Goal: Transaction & Acquisition: Purchase product/service

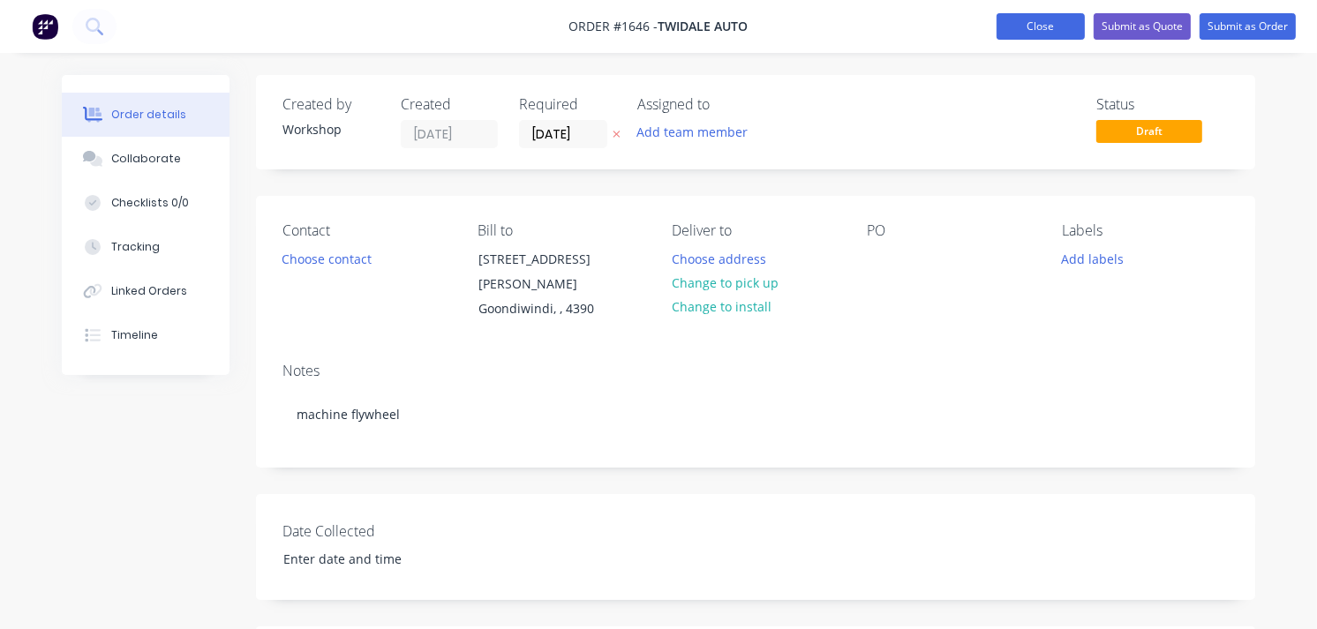
click at [1022, 25] on button "Close" at bounding box center [1041, 26] width 88 height 26
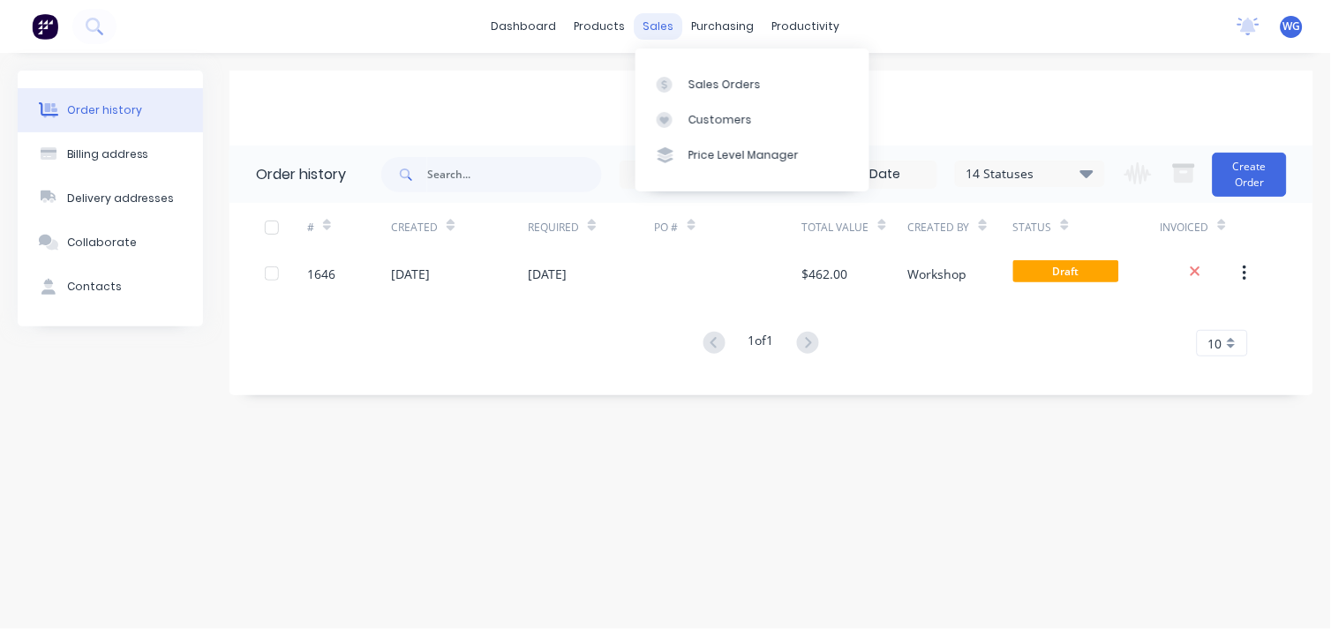
click at [658, 24] on div "sales" at bounding box center [659, 26] width 49 height 26
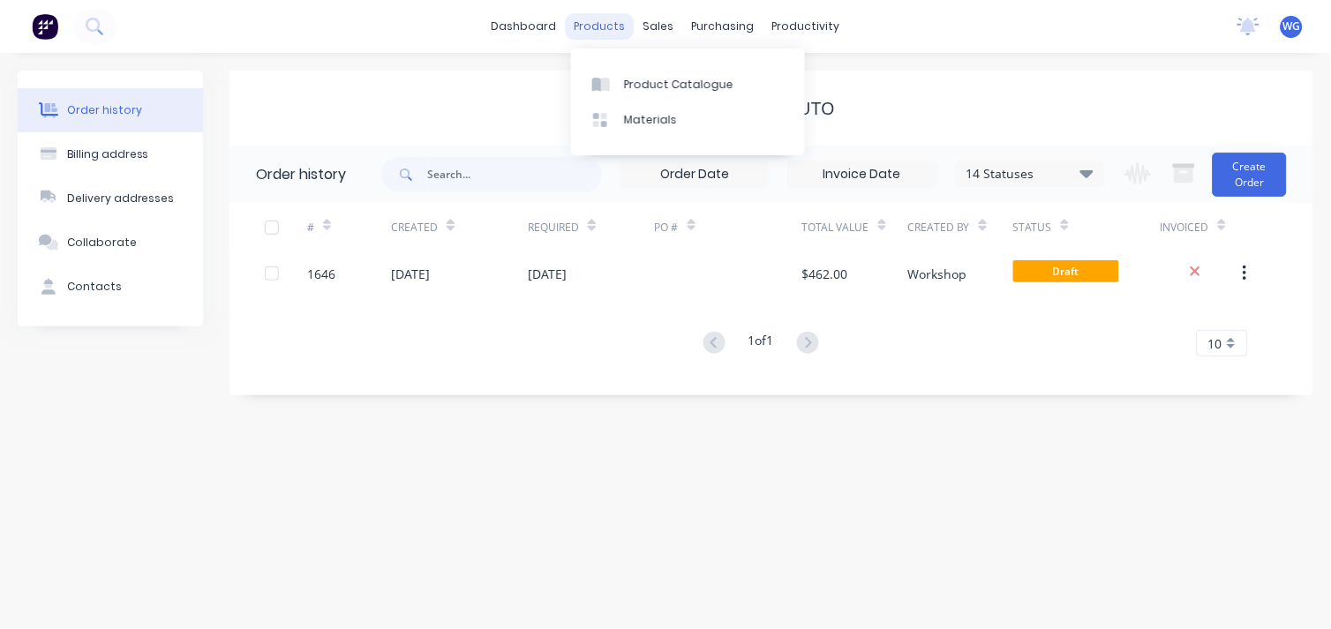
click at [611, 30] on div "products" at bounding box center [600, 26] width 69 height 26
click at [612, 22] on div "products" at bounding box center [600, 26] width 69 height 26
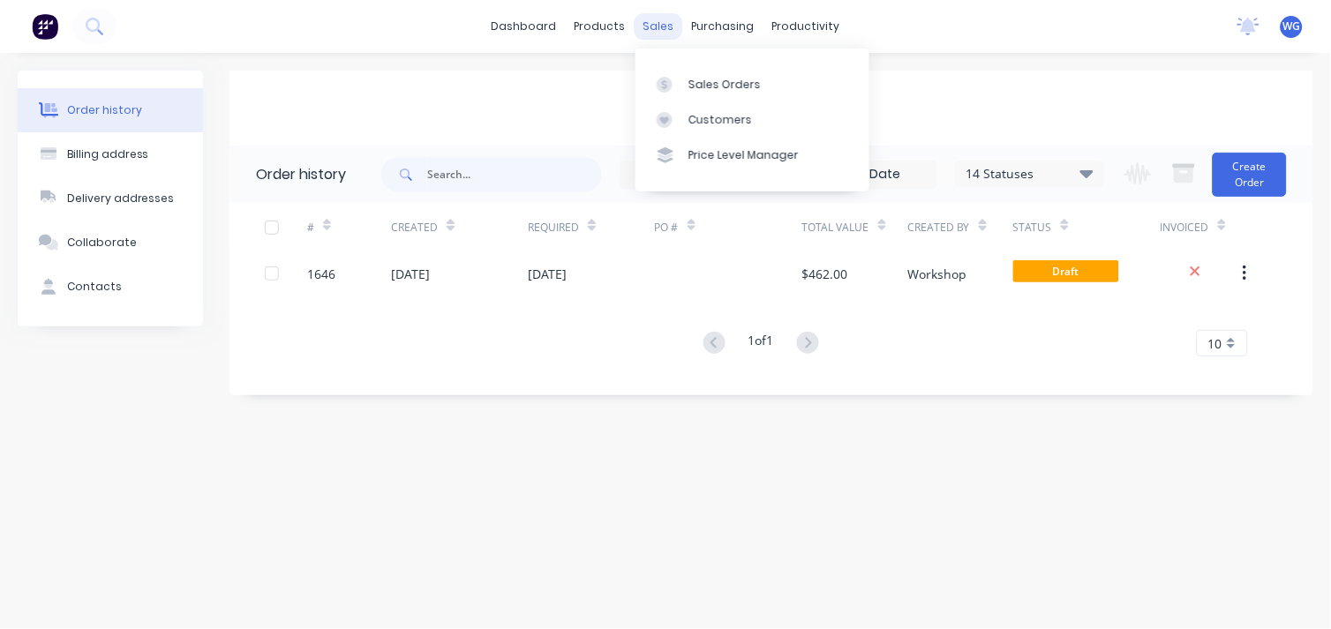
click at [674, 25] on div "sales" at bounding box center [659, 26] width 49 height 26
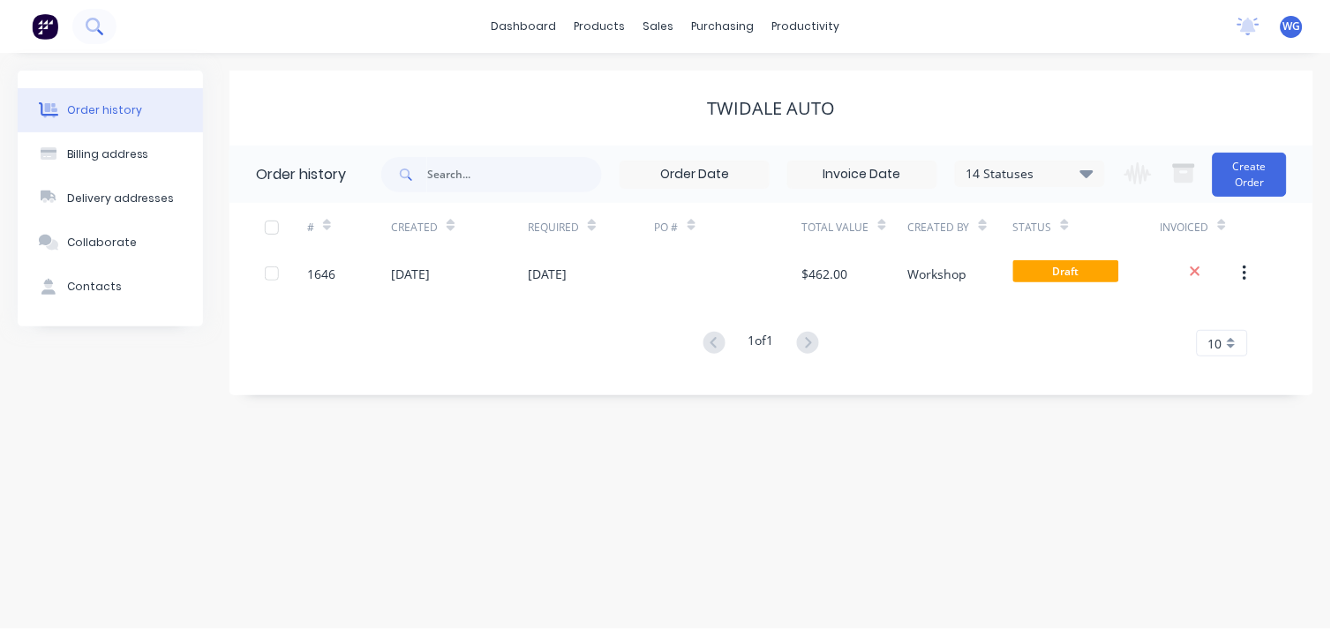
click at [95, 35] on button at bounding box center [94, 26] width 44 height 35
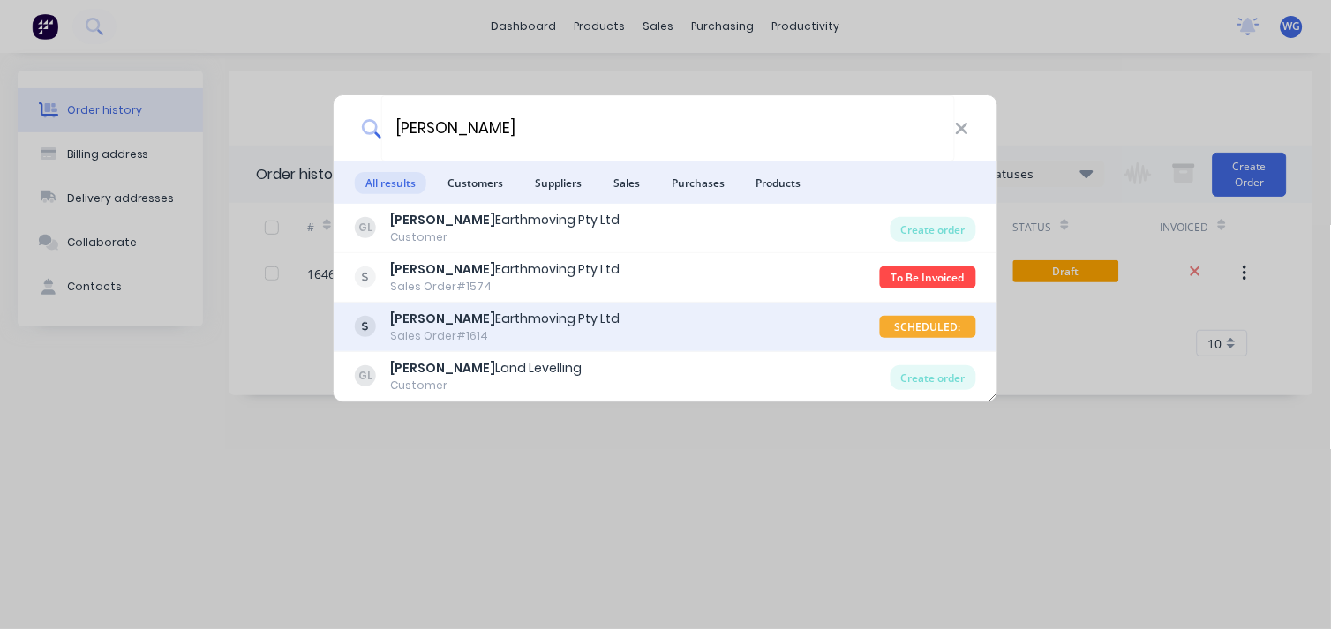
type input "[PERSON_NAME]"
click at [470, 320] on div "[PERSON_NAME] Earthmoving Pty Ltd" at bounding box center [505, 319] width 230 height 19
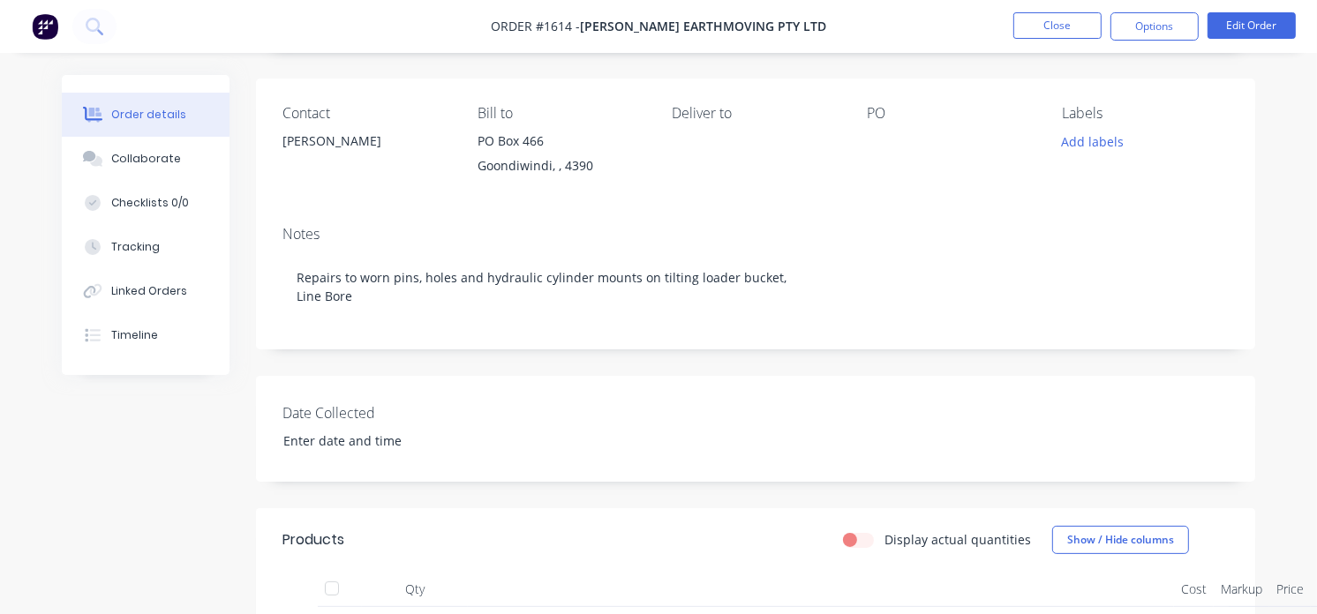
scroll to position [196, 0]
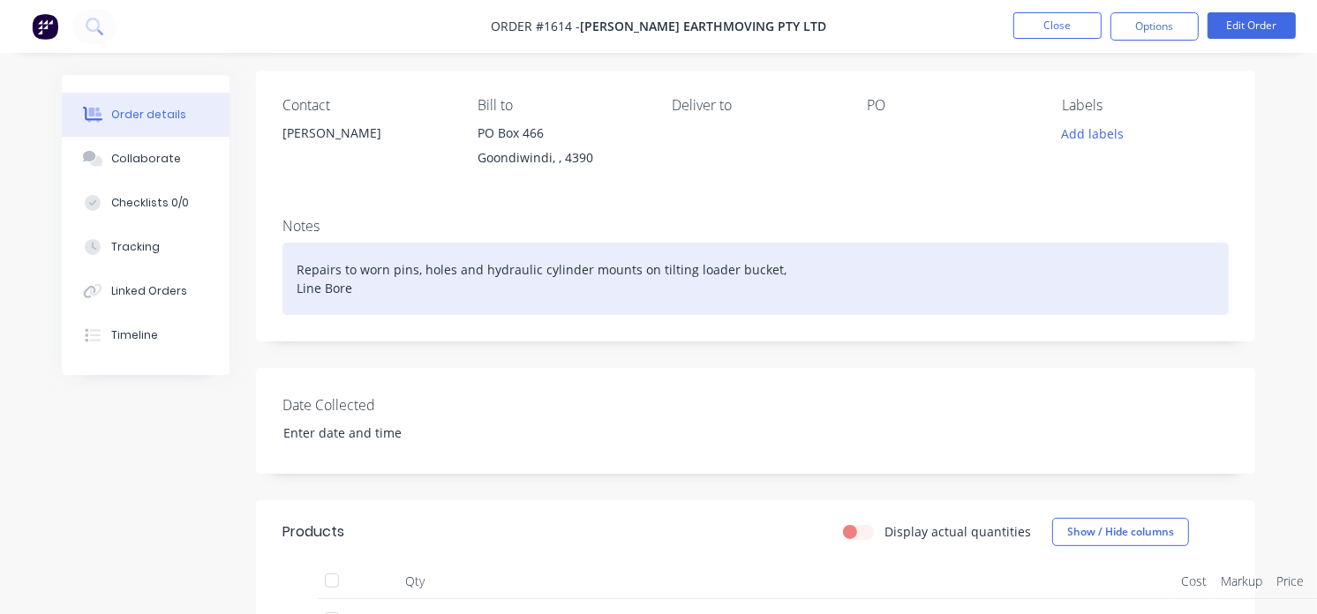
click at [356, 270] on div "Repairs to worn pins, holes and hydraulic cylinder mounts on tilting loader buc…" at bounding box center [755, 279] width 946 height 72
click at [609, 295] on div "Repairs to worn pins, holes and hydraulic cylinder mounts on tilting loader buc…" at bounding box center [755, 279] width 946 height 72
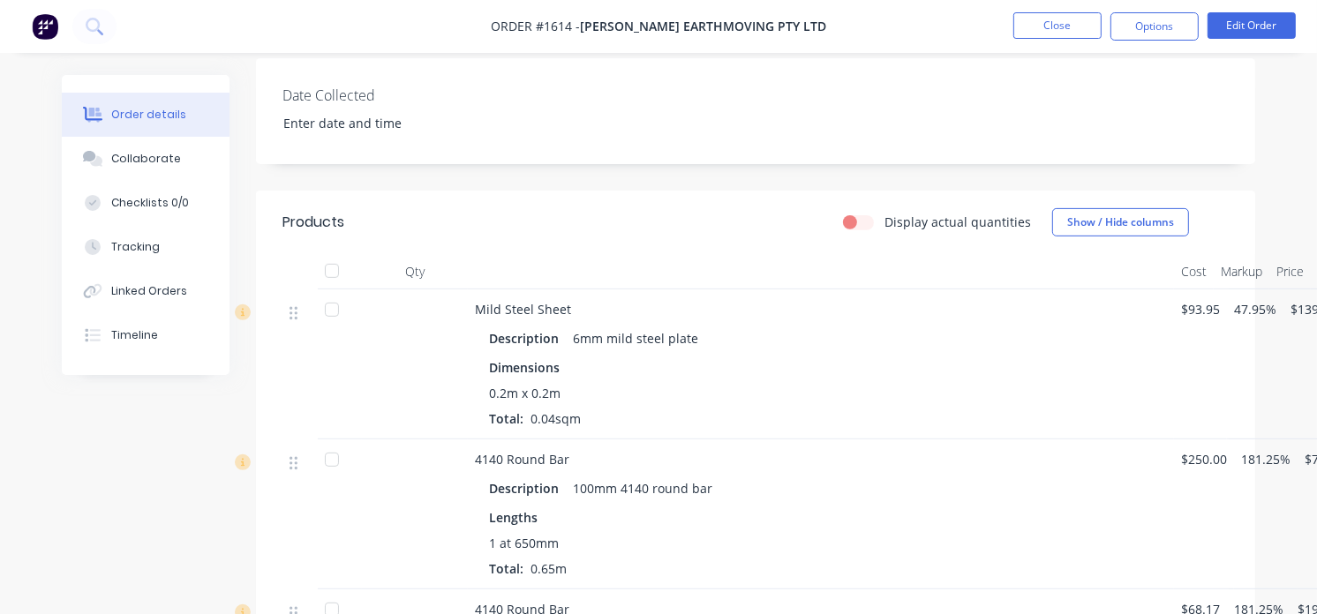
scroll to position [523, 0]
click at [1252, 31] on button "Edit Order" at bounding box center [1252, 25] width 88 height 26
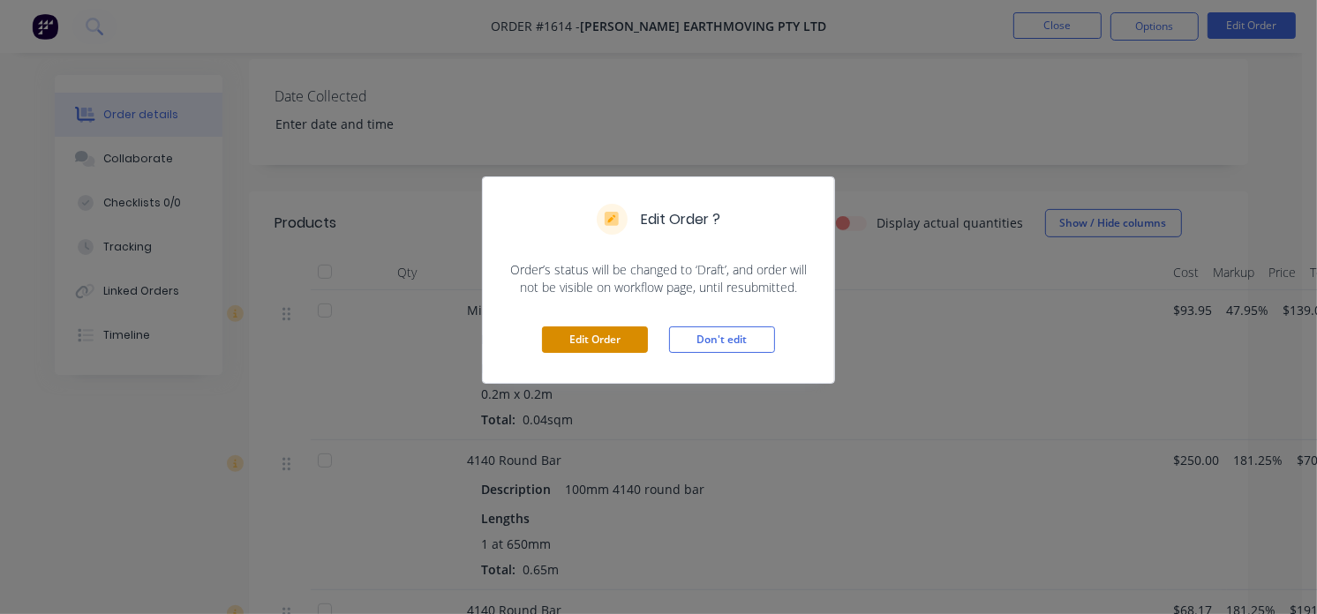
click at [615, 340] on button "Edit Order" at bounding box center [595, 340] width 106 height 26
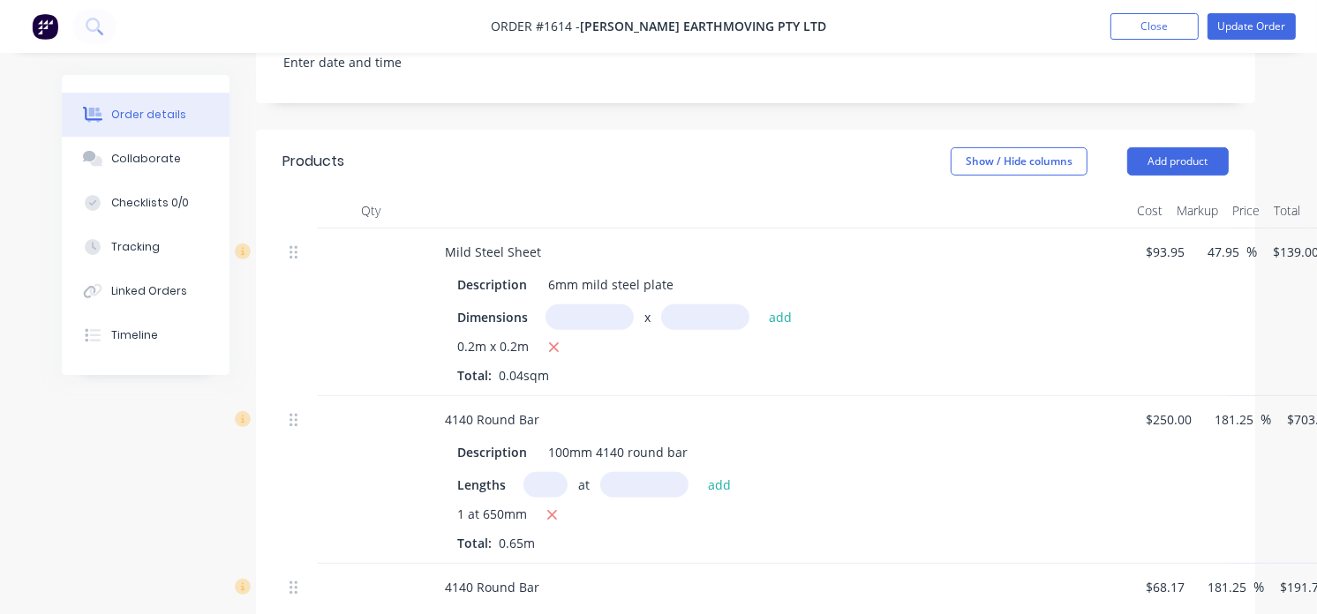
scroll to position [490, 0]
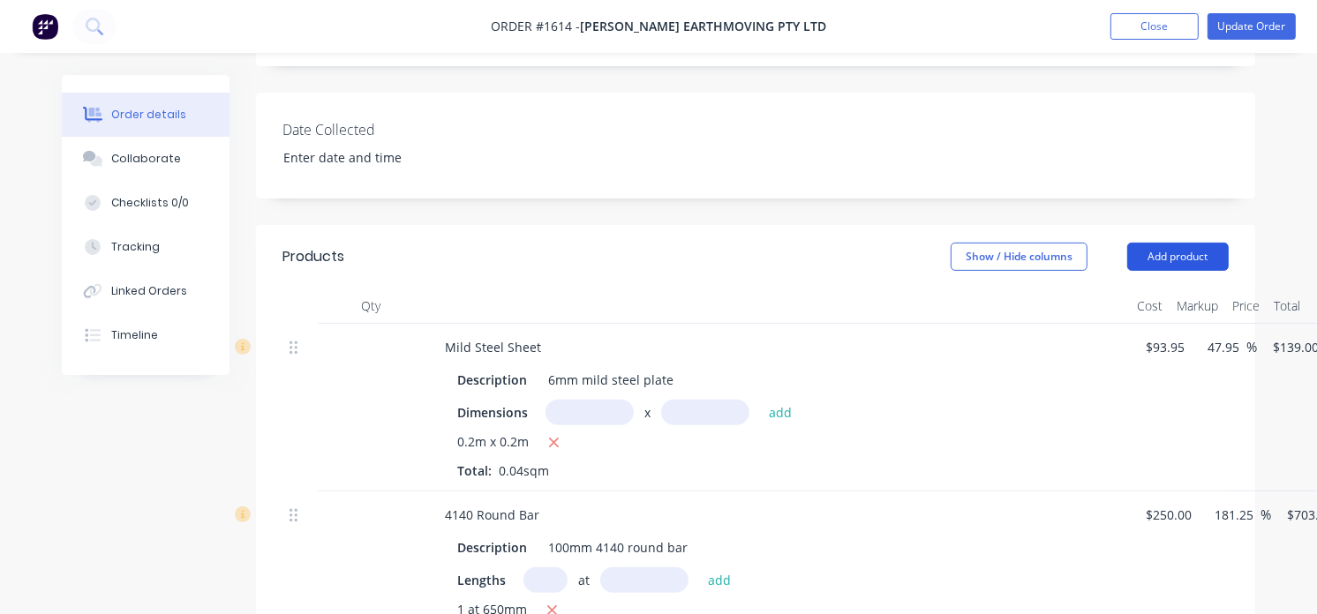
click at [1175, 252] on button "Add product" at bounding box center [1178, 257] width 102 height 28
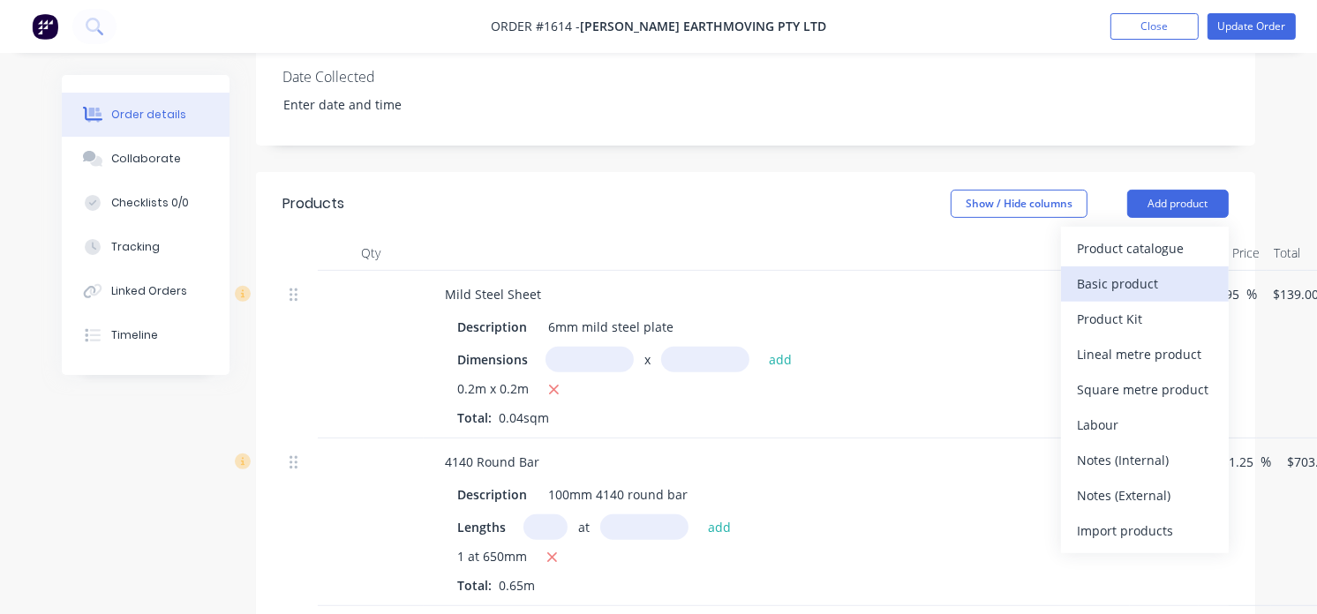
scroll to position [588, 0]
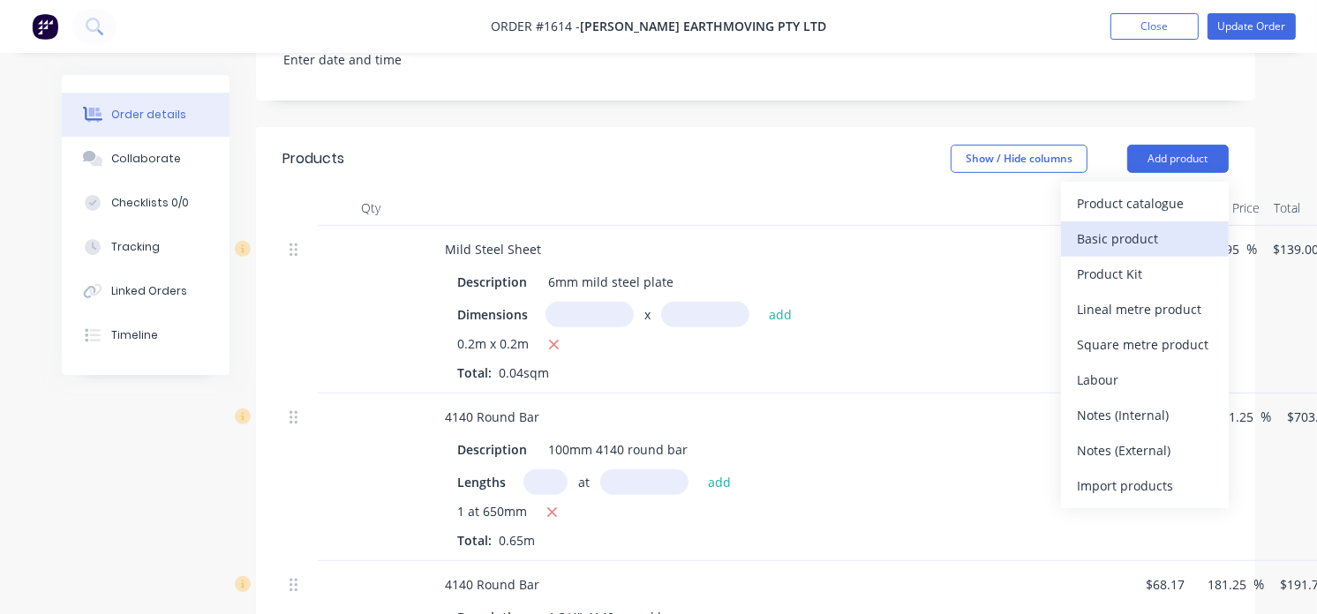
click at [1123, 236] on div "Basic product" at bounding box center [1145, 239] width 136 height 26
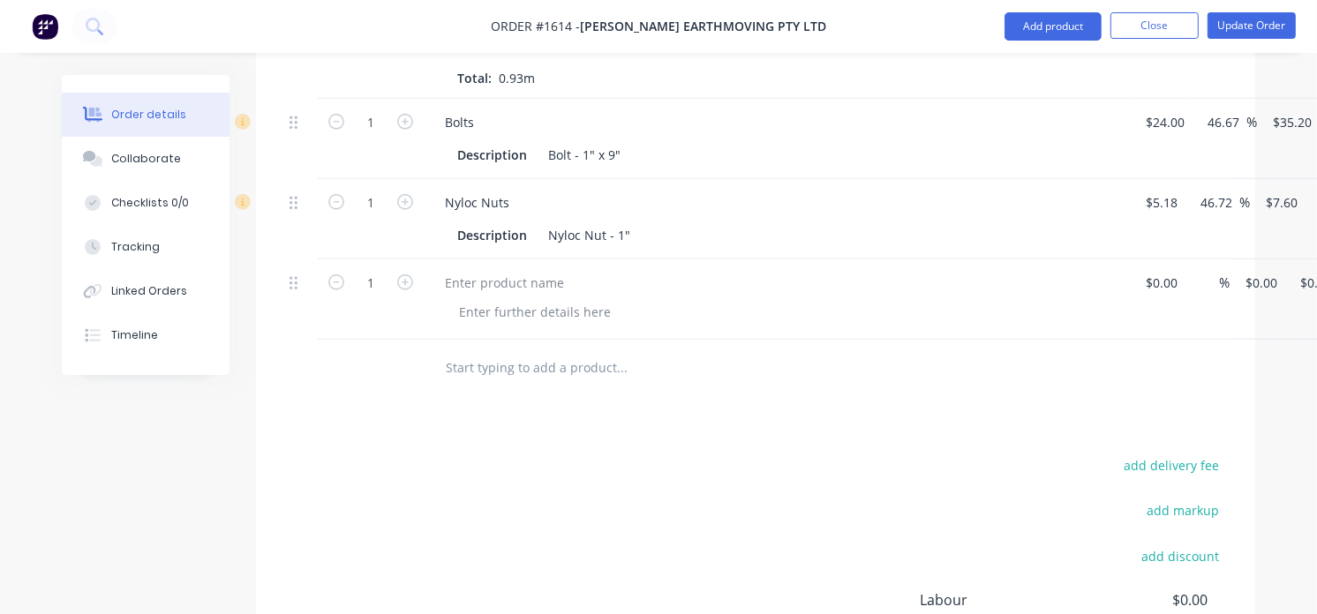
scroll to position [1275, 0]
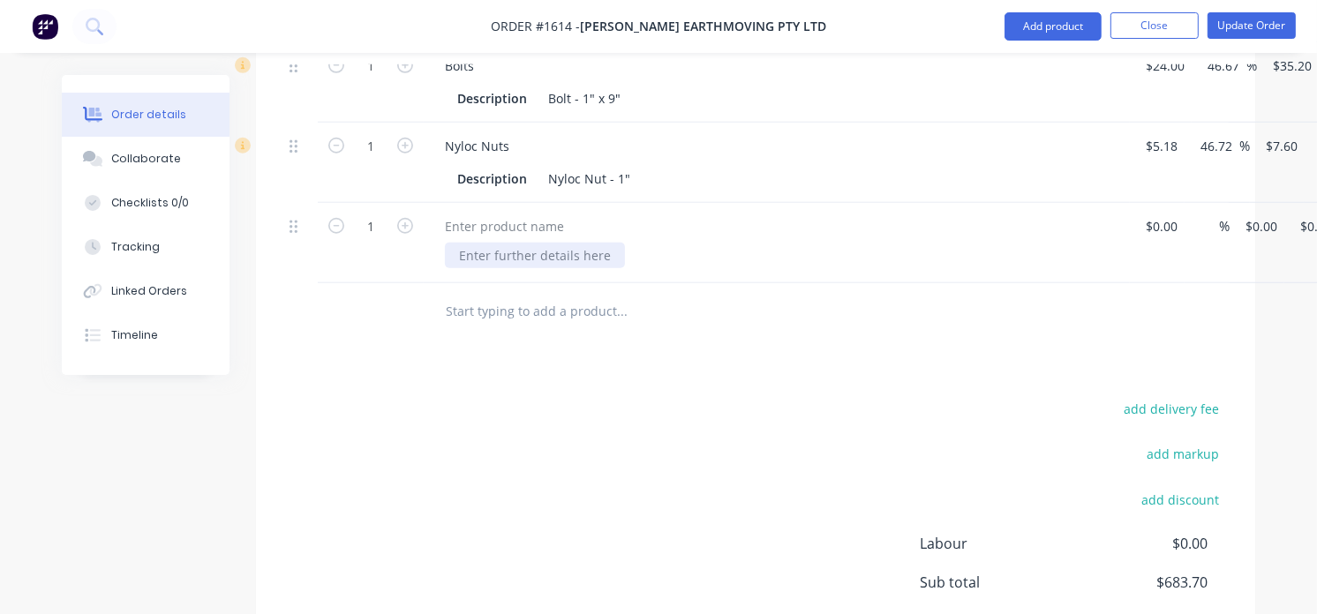
click at [611, 253] on div at bounding box center [535, 256] width 180 height 26
click at [335, 225] on icon "button" at bounding box center [336, 226] width 16 height 16
type input "0"
click at [291, 234] on icon at bounding box center [294, 227] width 8 height 13
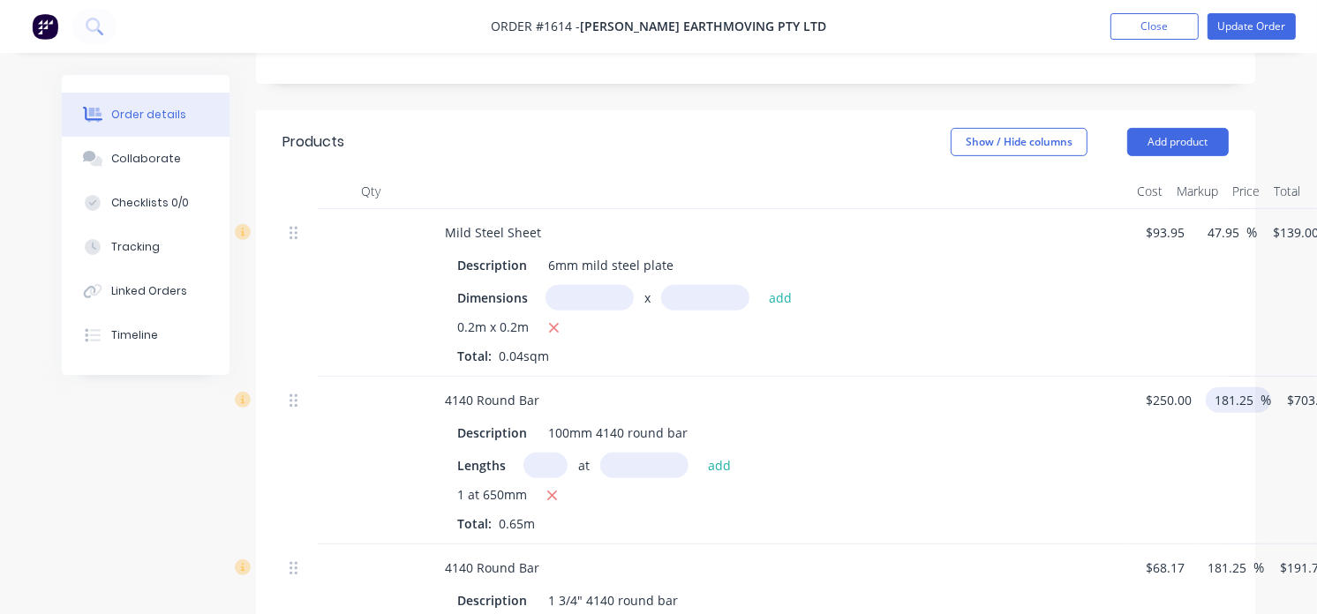
scroll to position [588, 0]
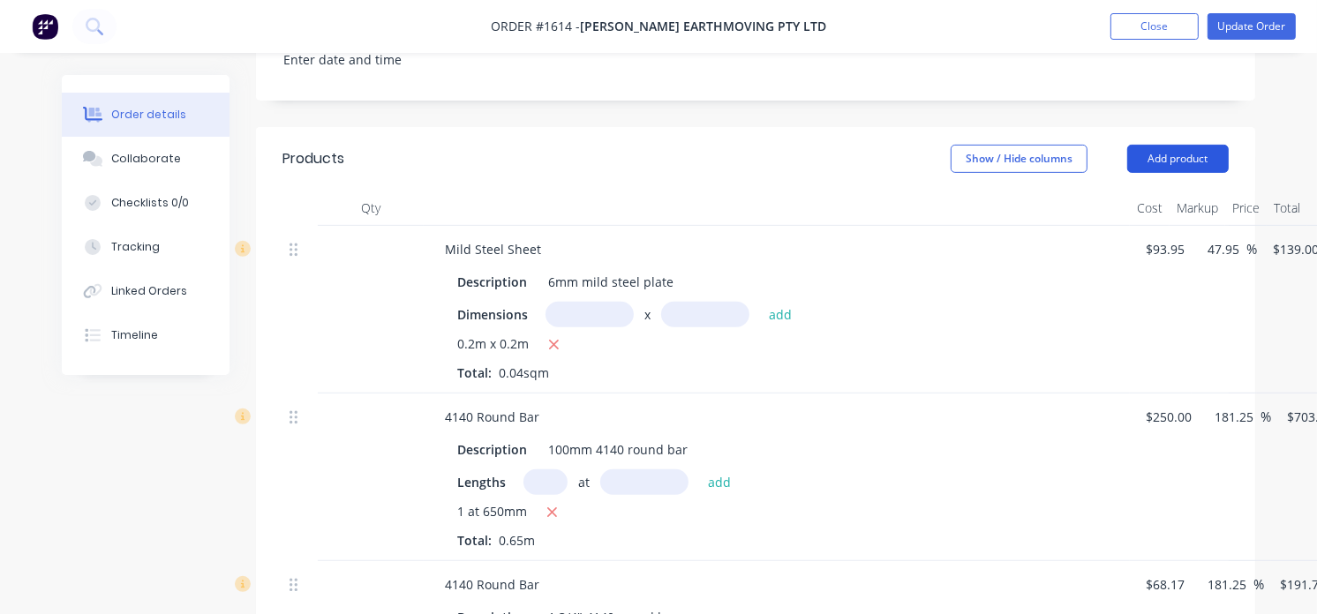
click at [1174, 162] on button "Add product" at bounding box center [1178, 159] width 102 height 28
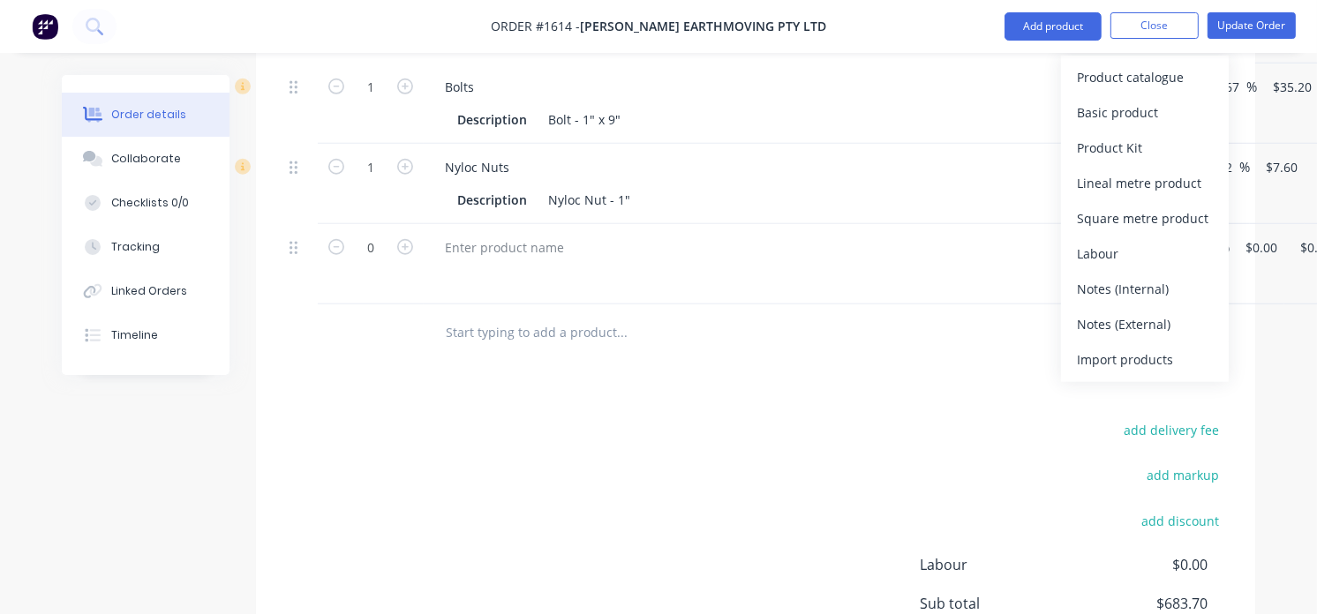
scroll to position [1275, 0]
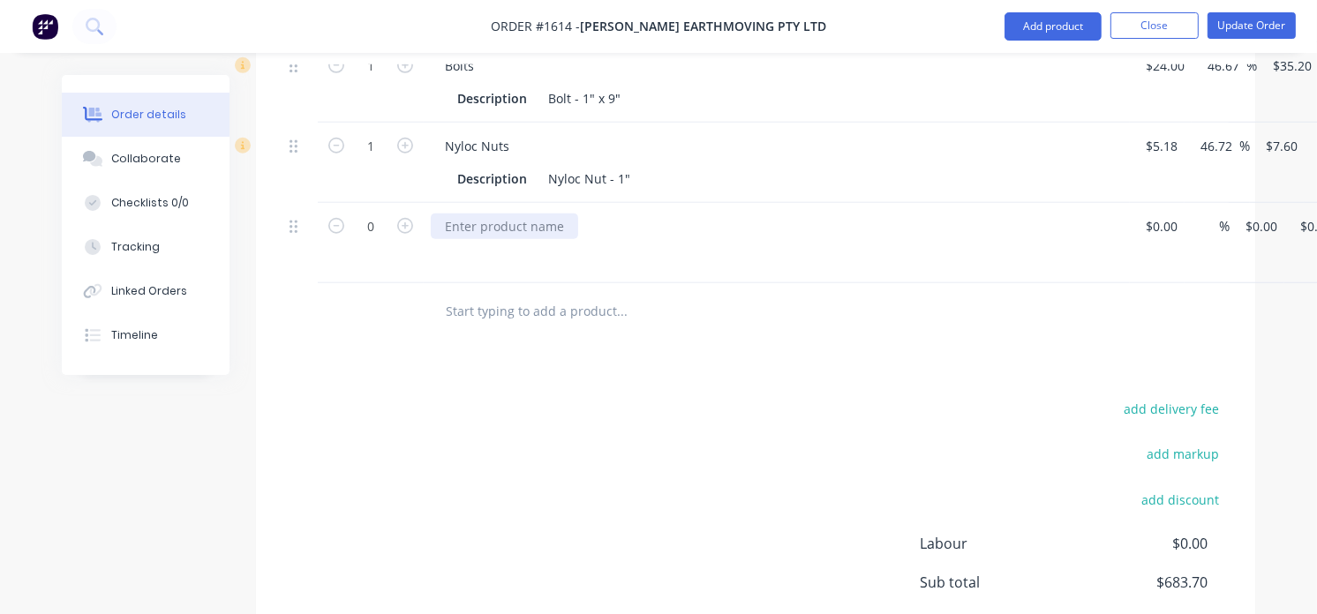
click at [507, 234] on div at bounding box center [504, 227] width 147 height 26
click at [506, 327] on input "text" at bounding box center [621, 311] width 353 height 35
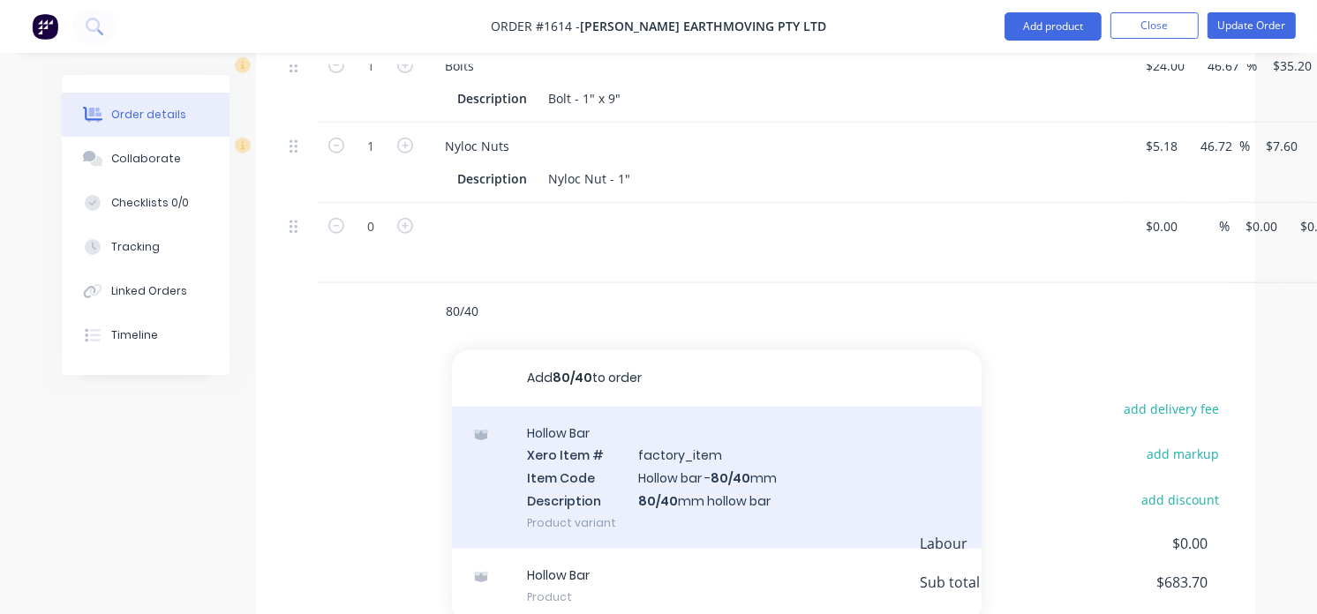
type input "80/40"
click at [606, 455] on div "Hollow Bar Xero Item # factory_item Item Code Hollow bar - 80/40 mm Description…" at bounding box center [717, 478] width 530 height 142
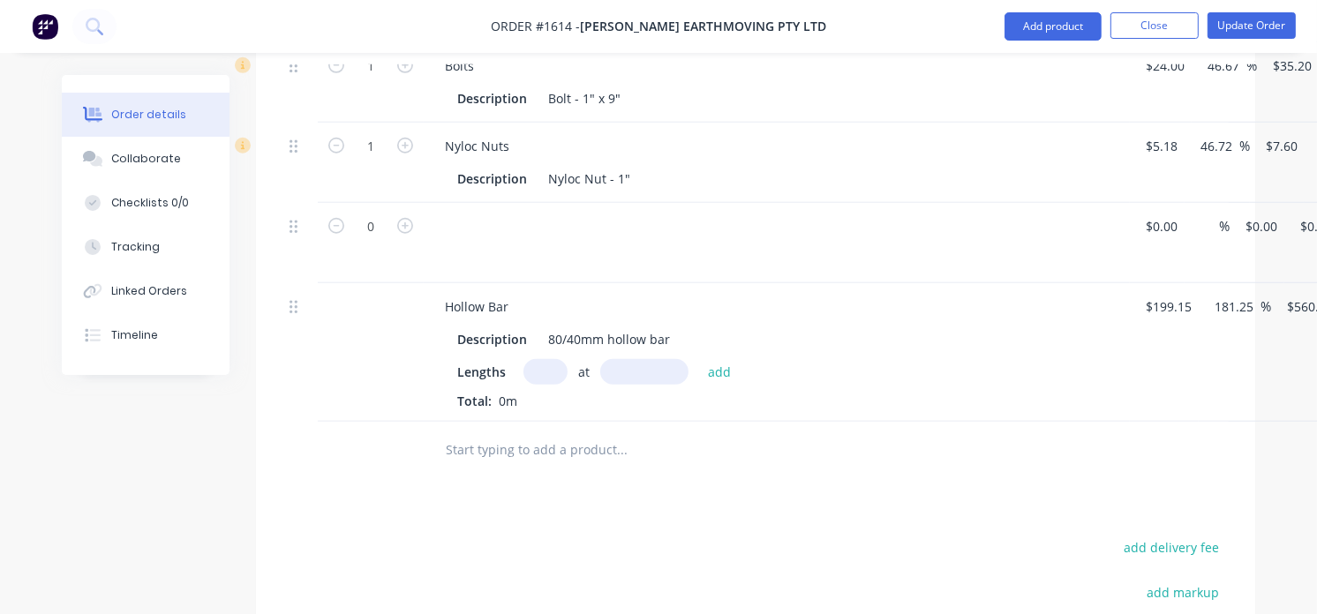
click at [536, 376] on input "text" at bounding box center [545, 372] width 44 height 26
type input "1"
click at [643, 378] on input "text" at bounding box center [644, 372] width 88 height 26
type input "300mm"
click at [712, 372] on button "add" at bounding box center [719, 371] width 41 height 24
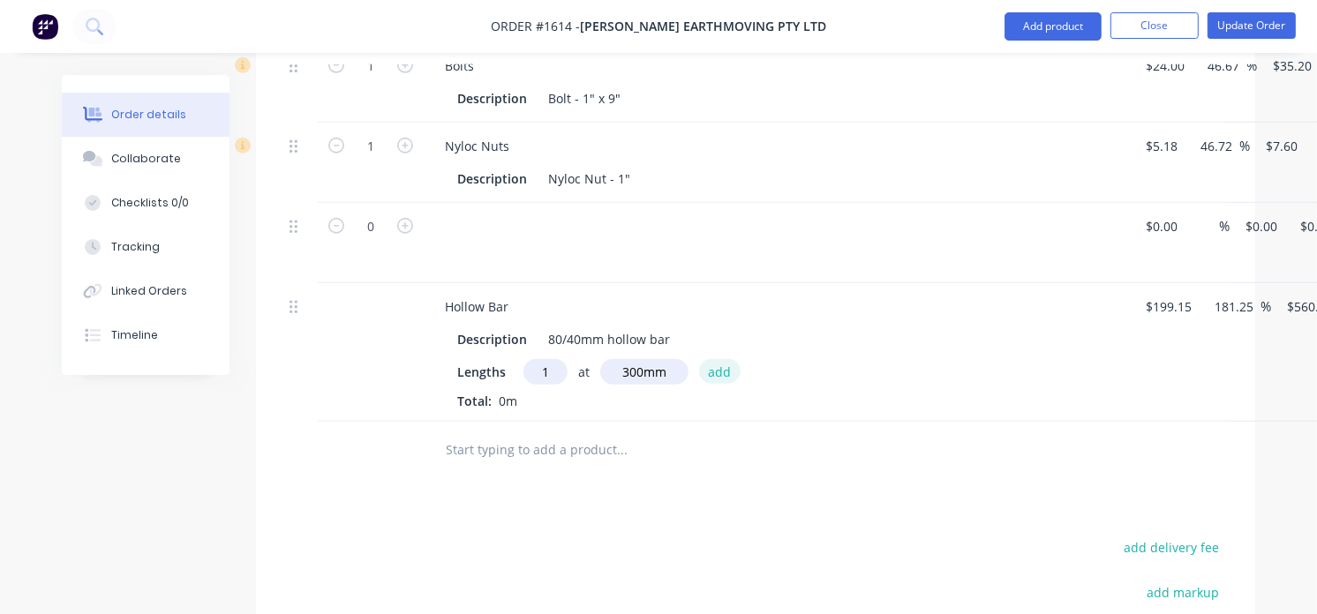
type input "$168.03"
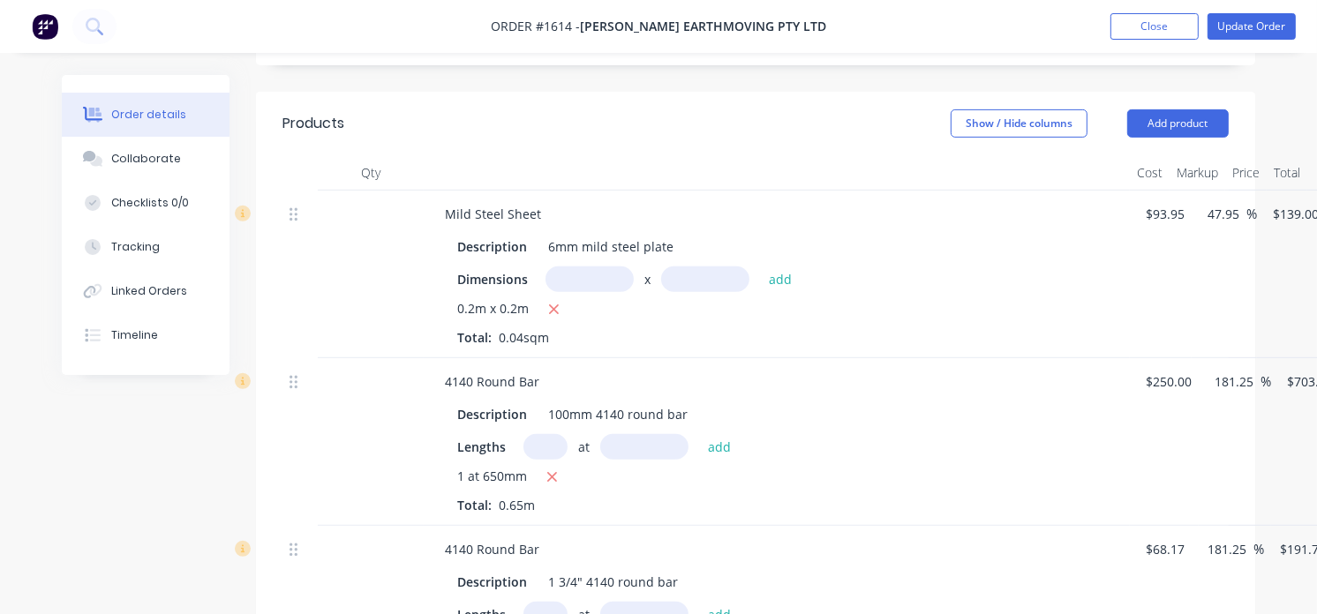
scroll to position [588, 0]
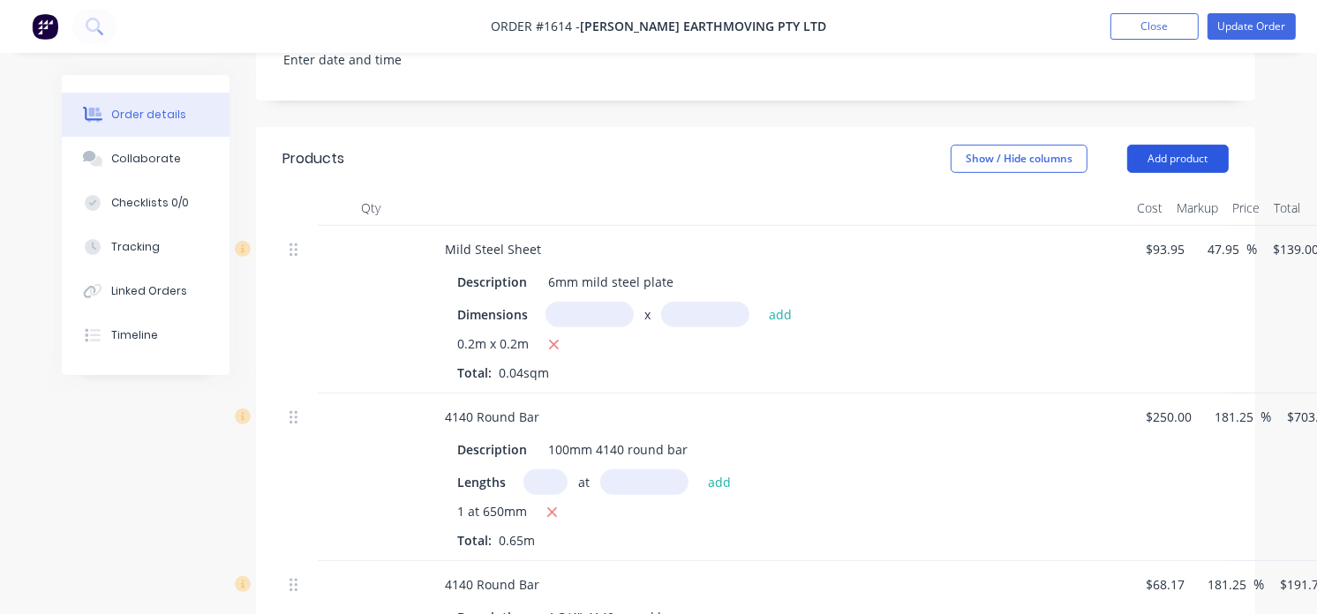
click at [1194, 157] on button "Add product" at bounding box center [1178, 159] width 102 height 28
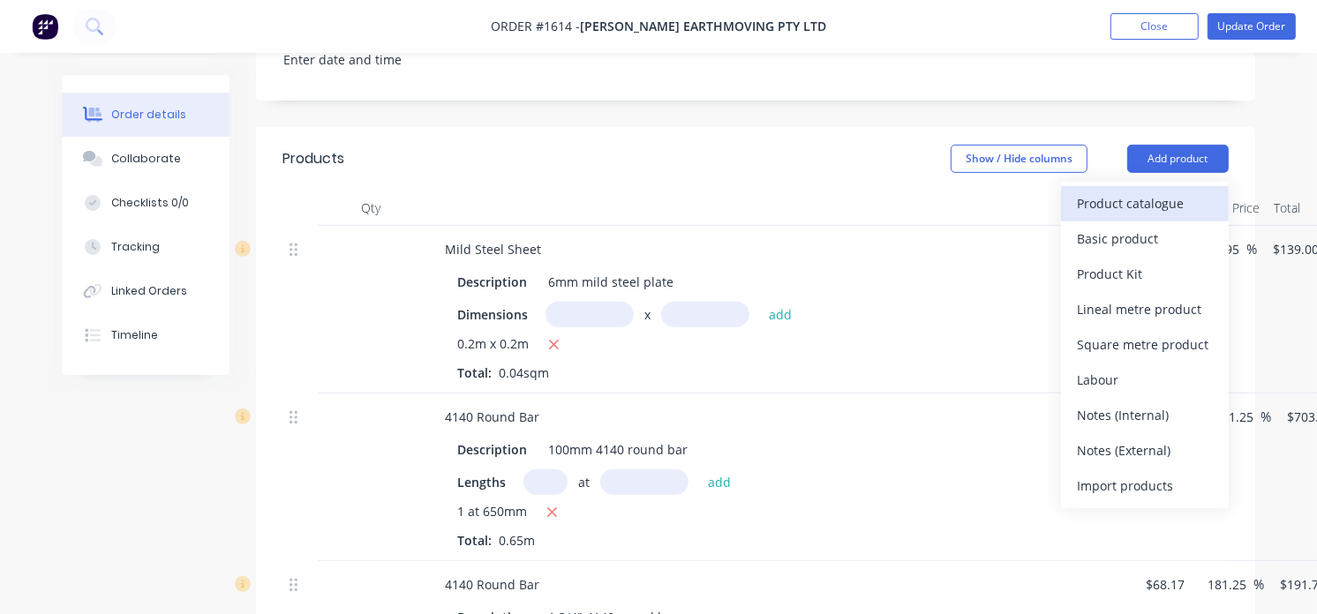
click at [1125, 206] on div "Product catalogue" at bounding box center [1145, 204] width 136 height 26
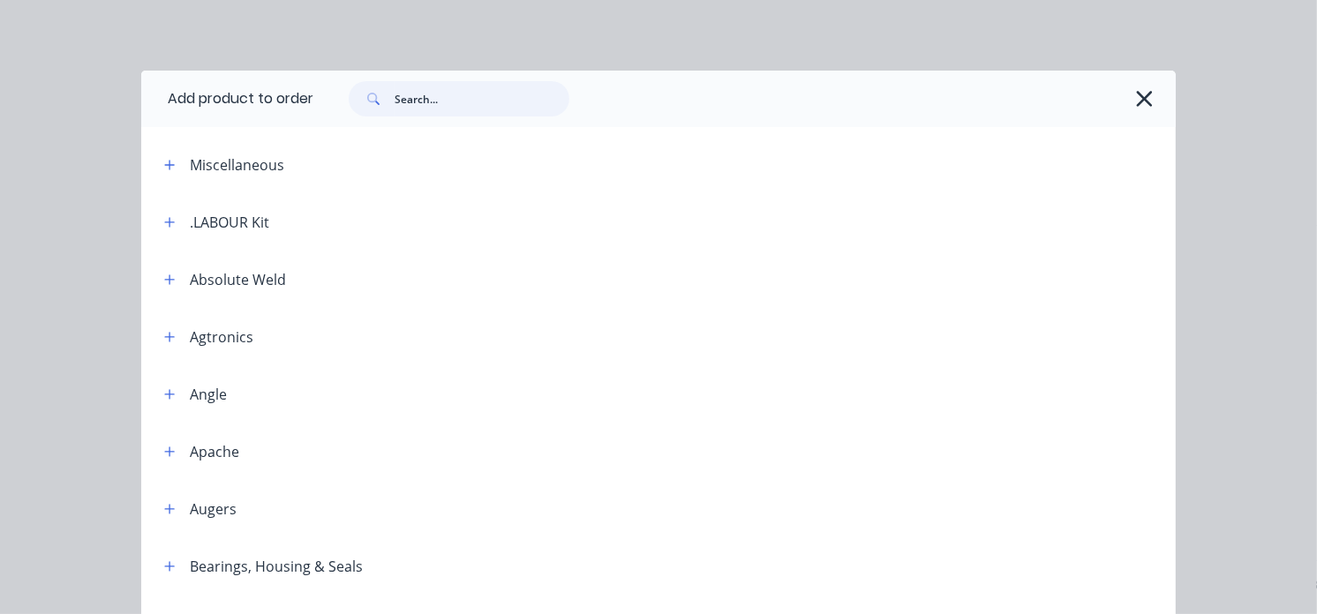
click at [426, 110] on input "text" at bounding box center [482, 98] width 175 height 35
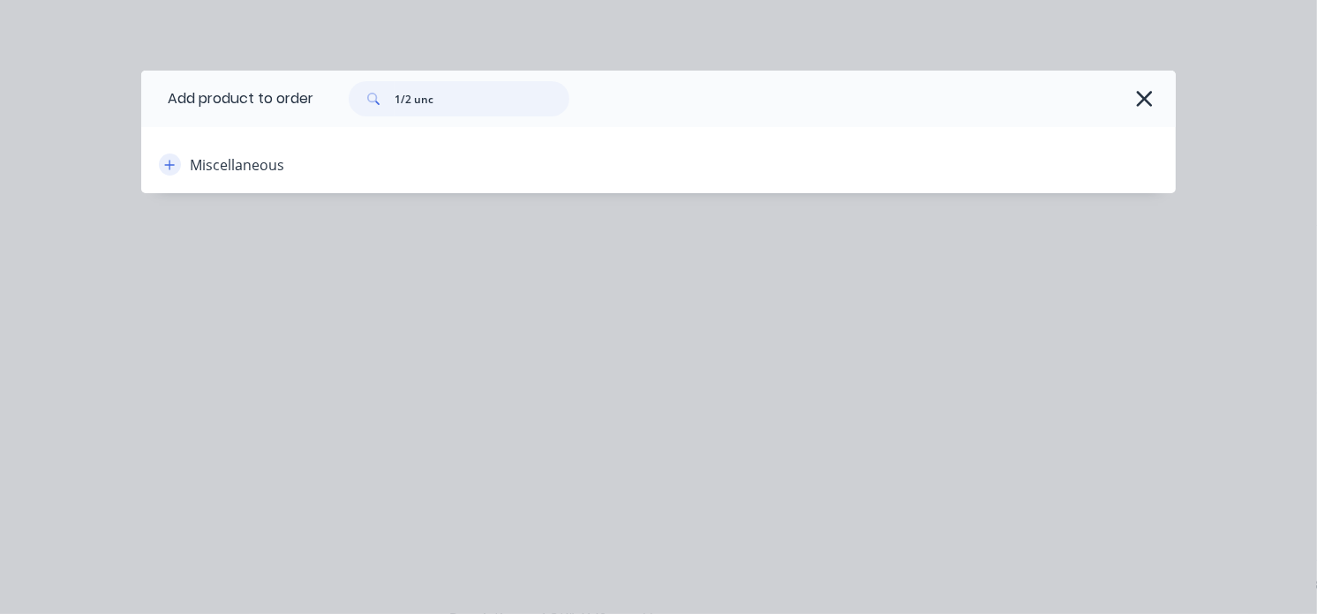
type input "1/2 unc"
click at [165, 168] on icon "button" at bounding box center [169, 165] width 11 height 12
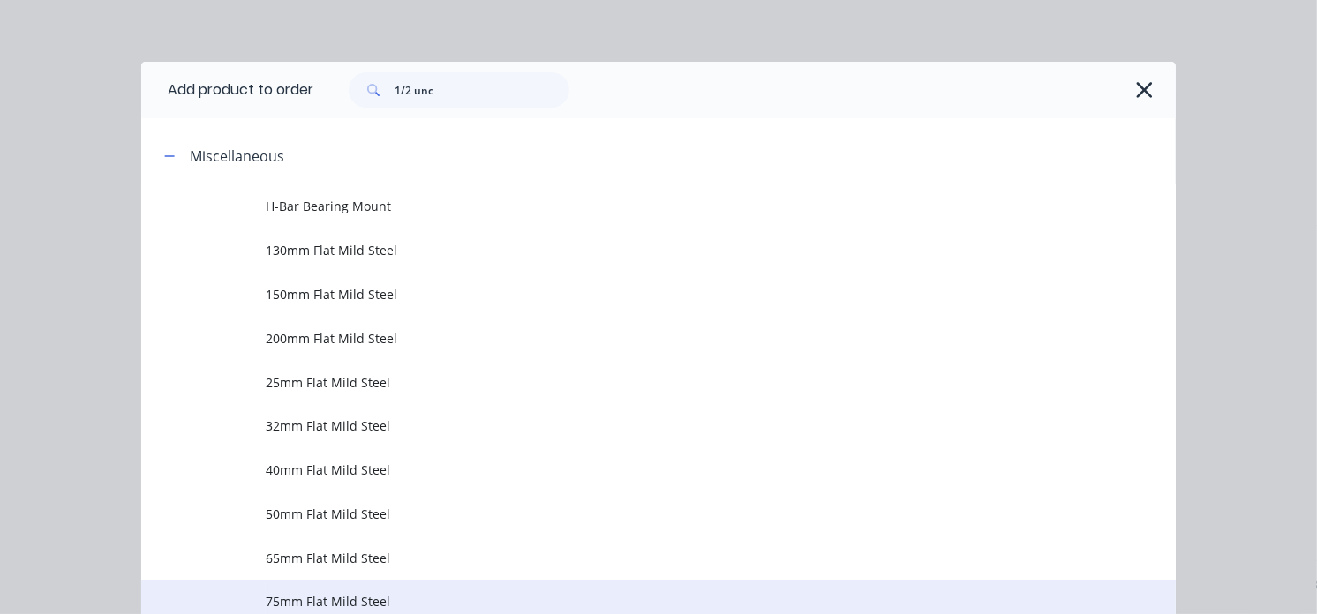
scroll to position [0, 0]
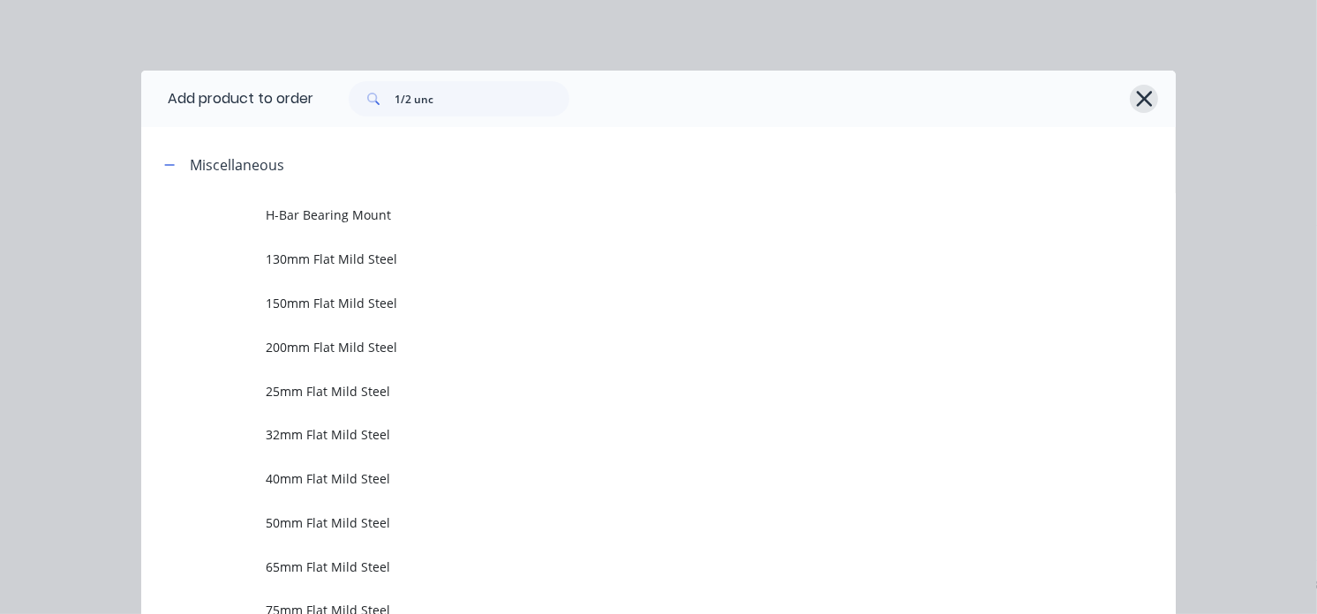
click at [1135, 95] on icon "button" at bounding box center [1144, 99] width 19 height 25
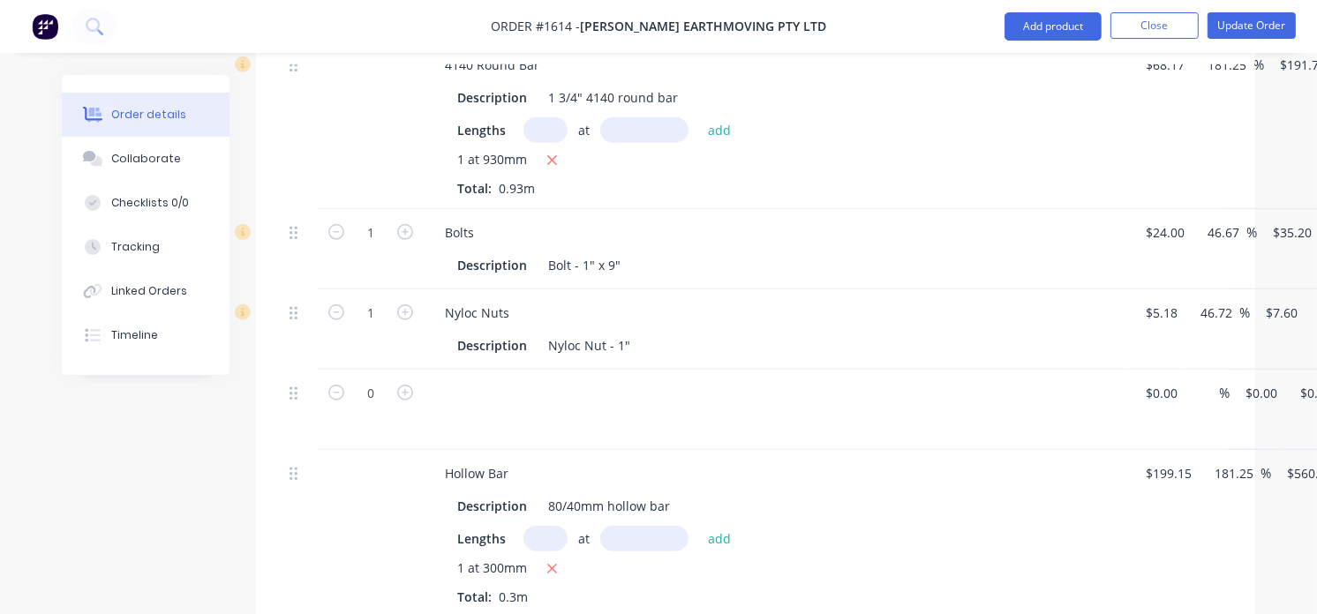
scroll to position [1275, 0]
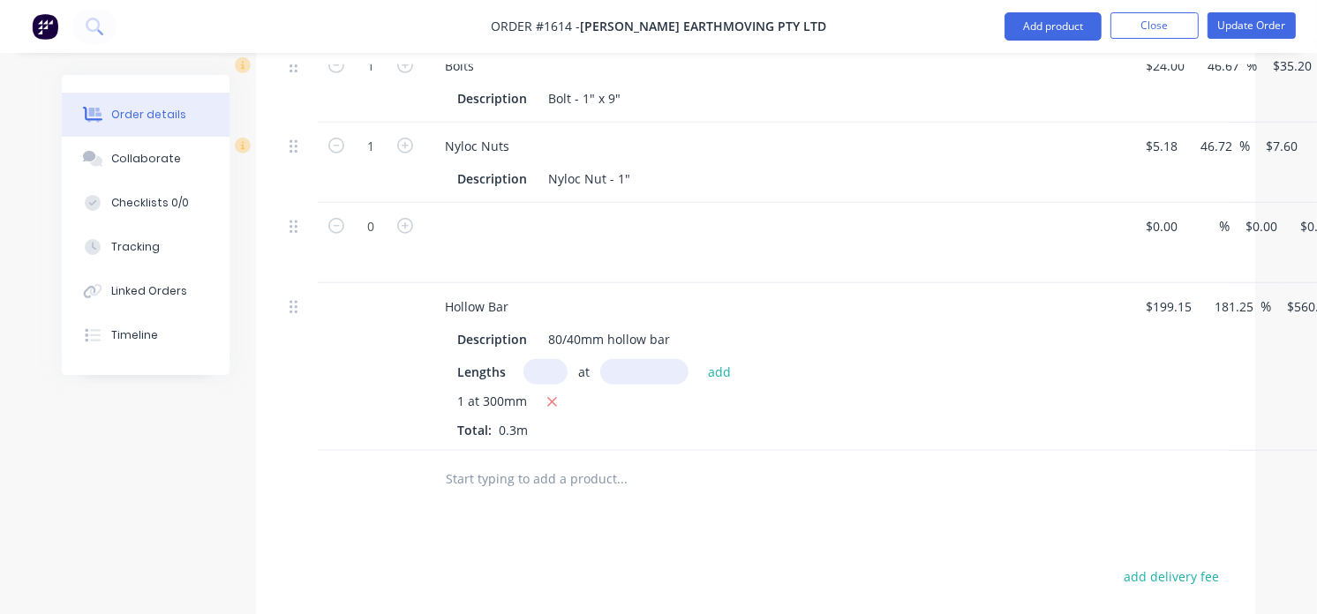
drag, startPoint x: 294, startPoint y: 235, endPoint x: 916, endPoint y: 225, distance: 622.4
click at [920, 225] on div at bounding box center [777, 227] width 692 height 26
click at [337, 231] on icon "button" at bounding box center [336, 226] width 16 height 16
click at [1230, 25] on button "Update Order" at bounding box center [1252, 25] width 88 height 26
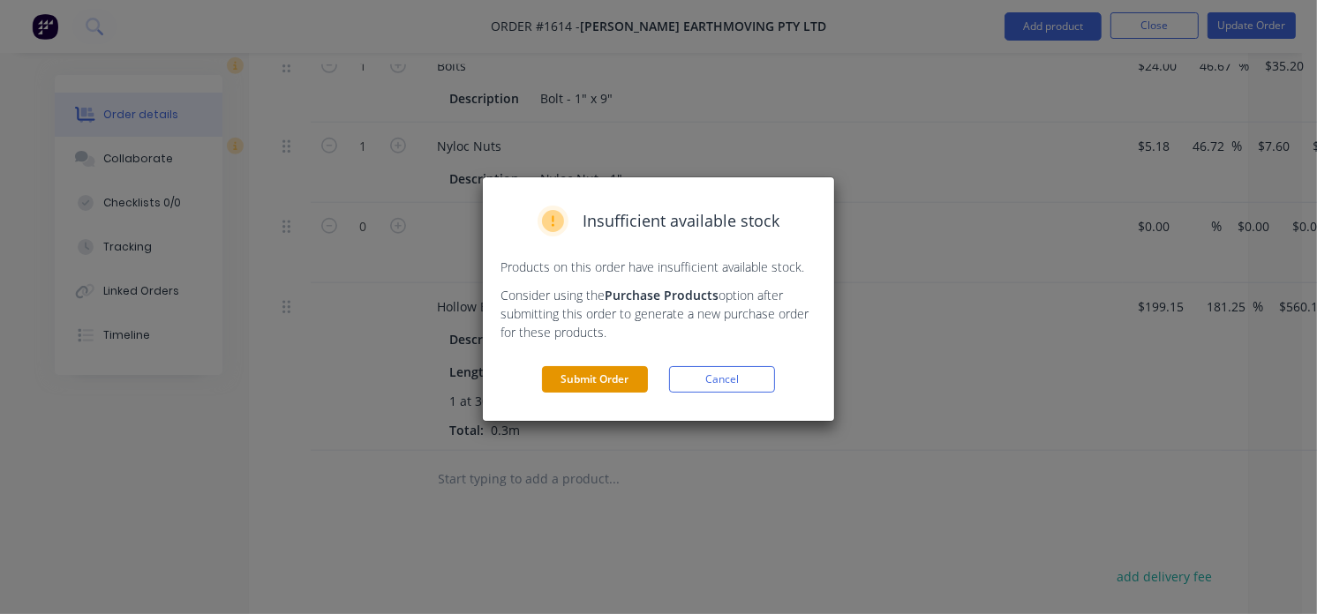
click at [592, 383] on button "Submit Order" at bounding box center [595, 379] width 106 height 26
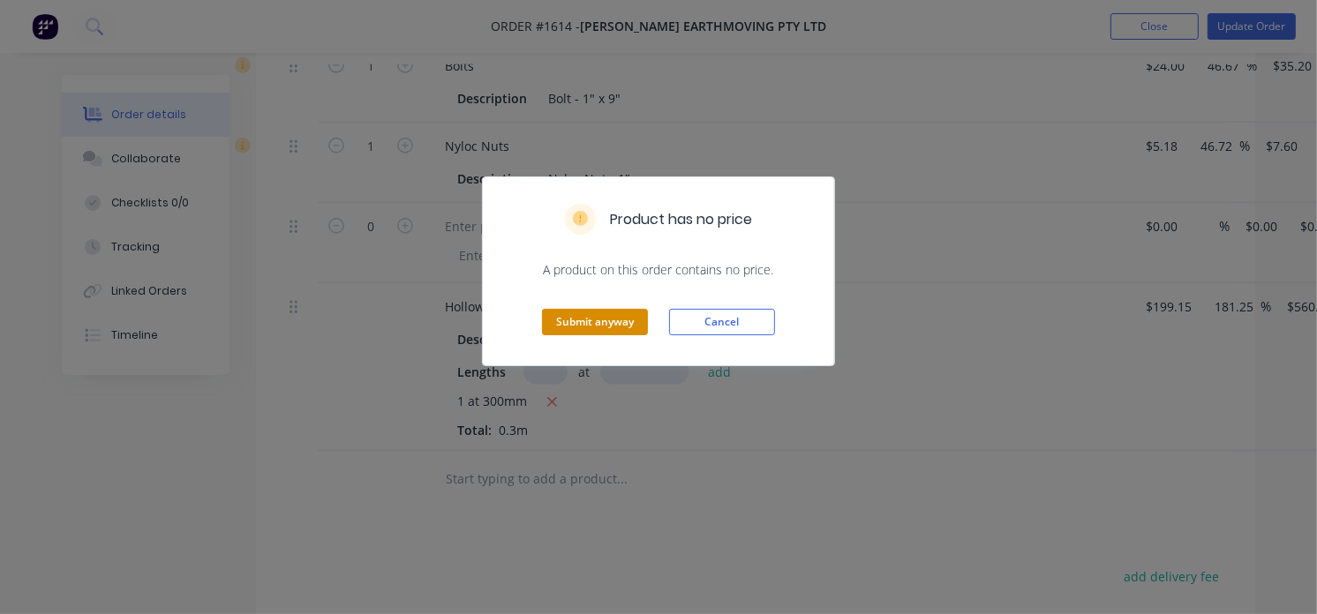
click at [598, 322] on button "Submit anyway" at bounding box center [595, 322] width 106 height 26
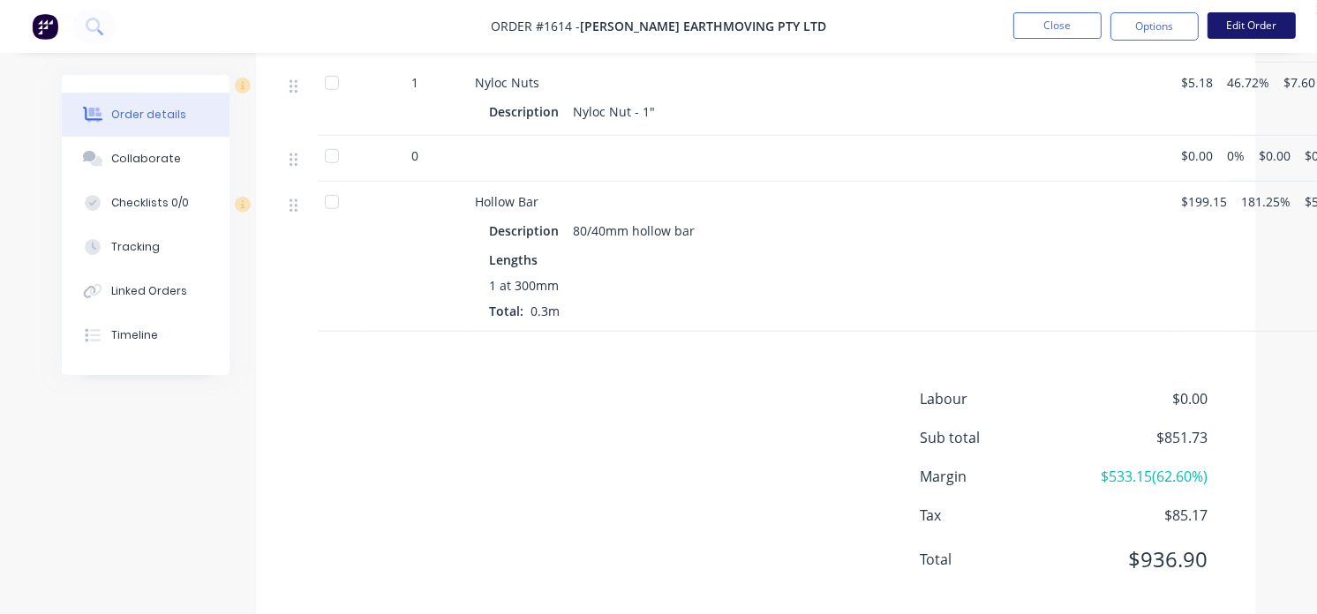
click at [1232, 15] on button "Edit Order" at bounding box center [1252, 25] width 88 height 26
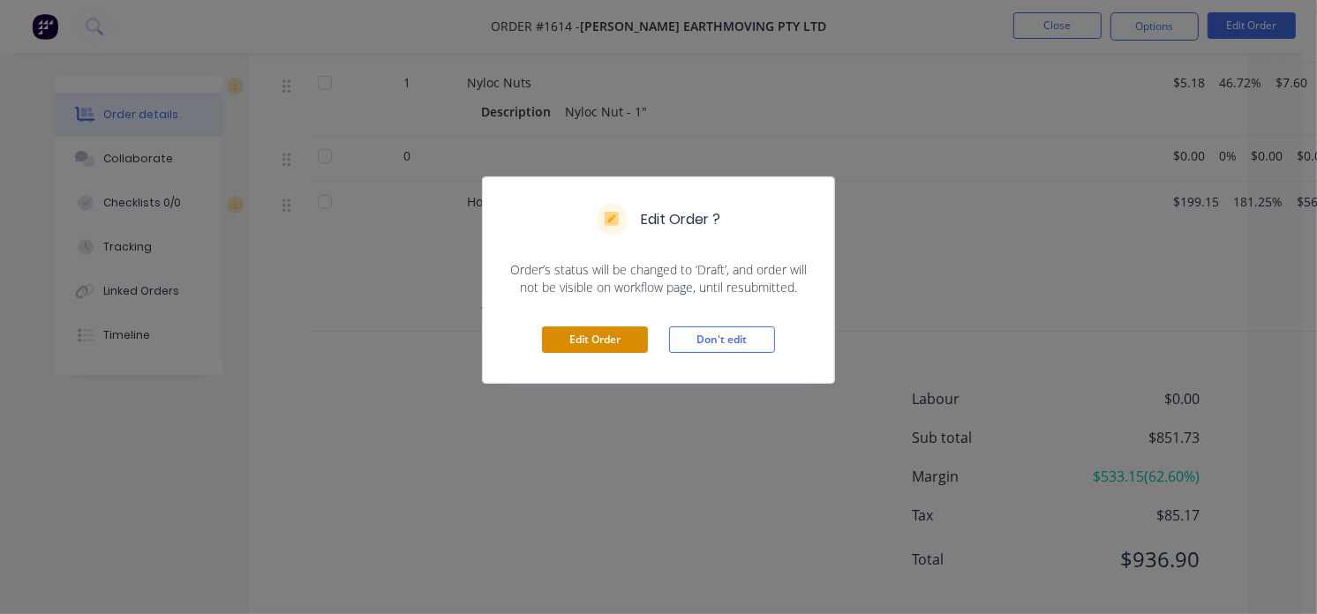
click at [627, 340] on button "Edit Order" at bounding box center [595, 340] width 106 height 26
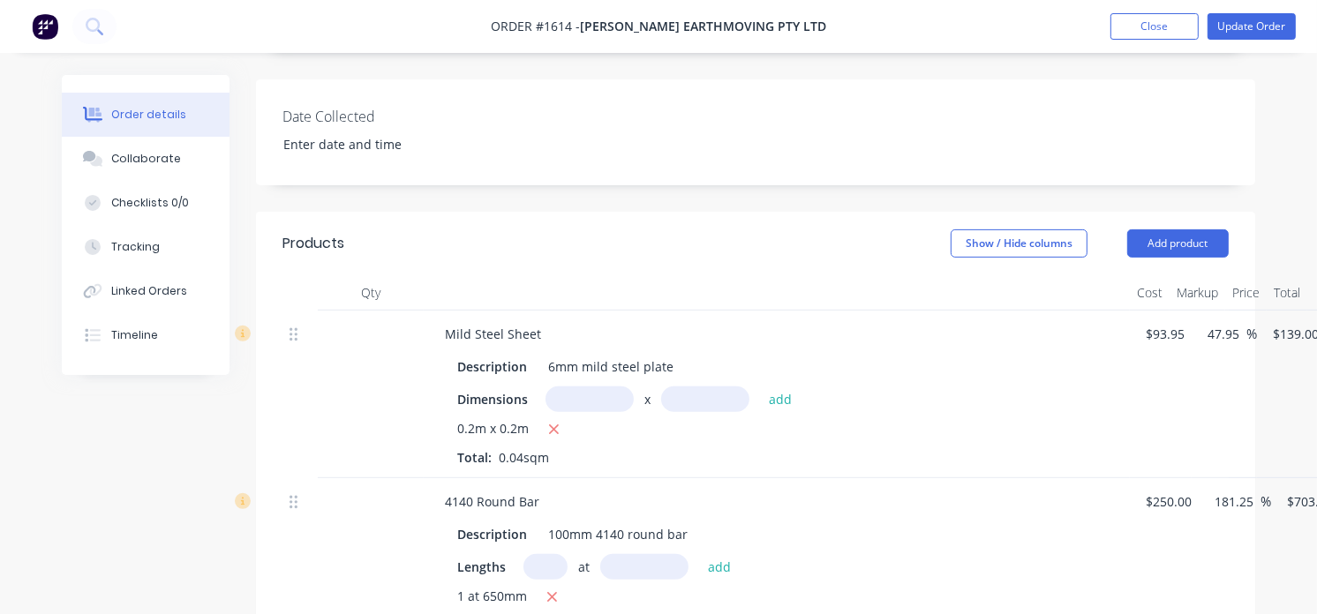
scroll to position [490, 0]
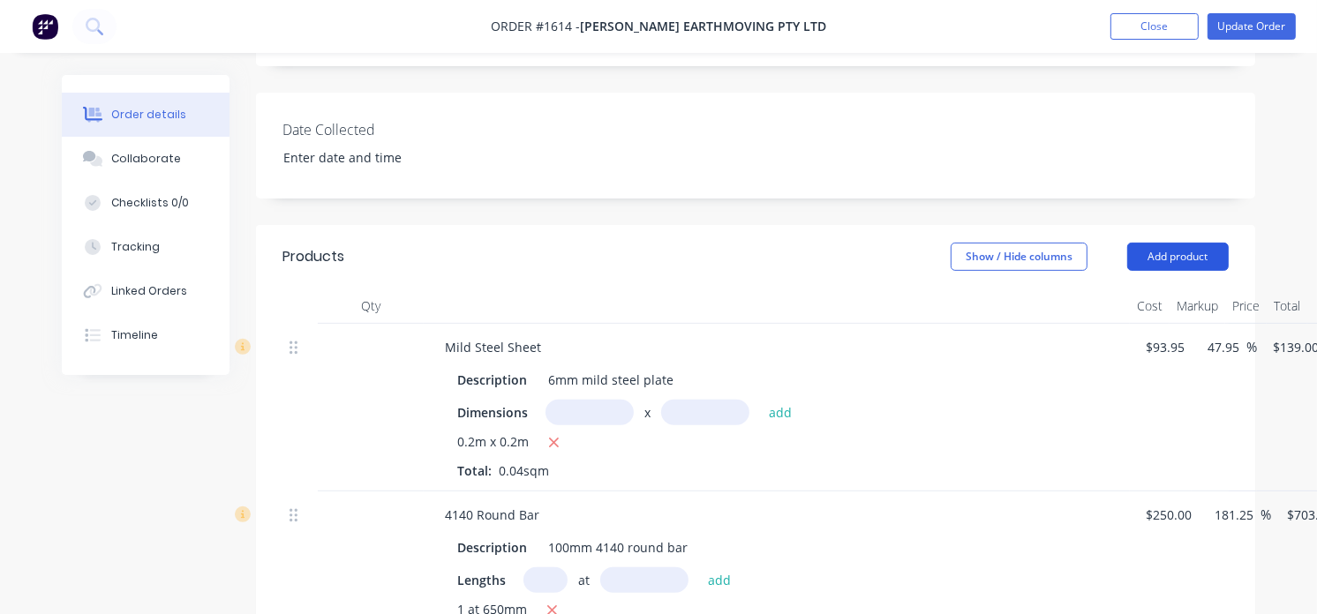
click at [1186, 258] on button "Add product" at bounding box center [1178, 257] width 102 height 28
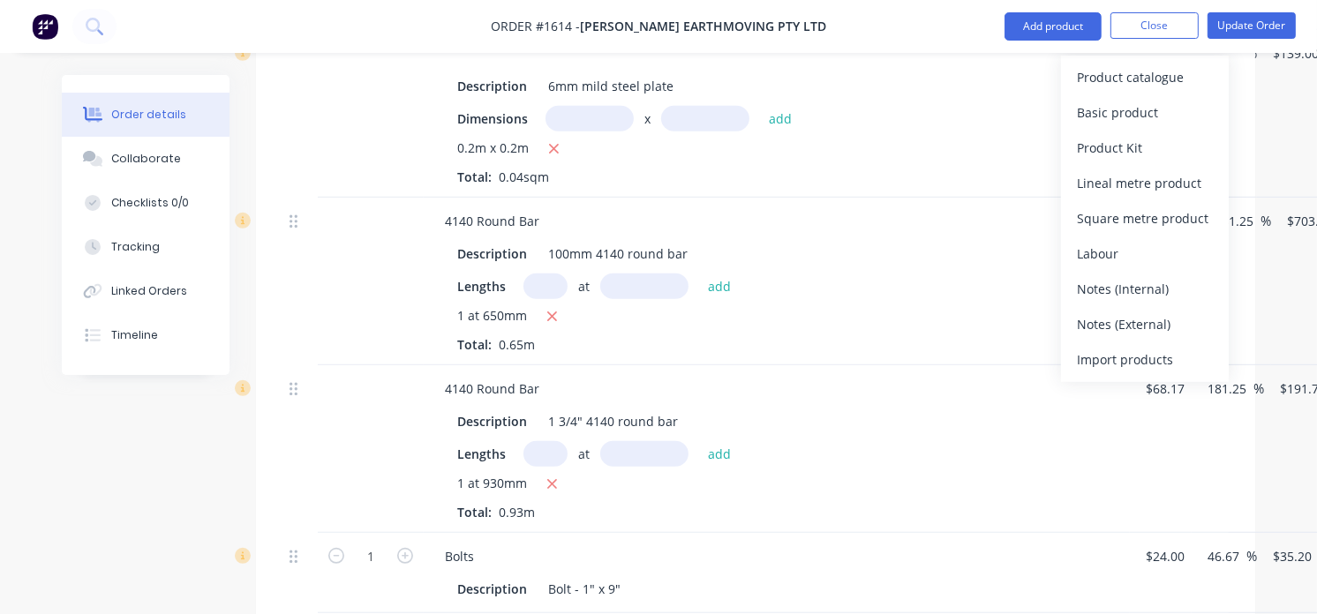
scroll to position [883, 0]
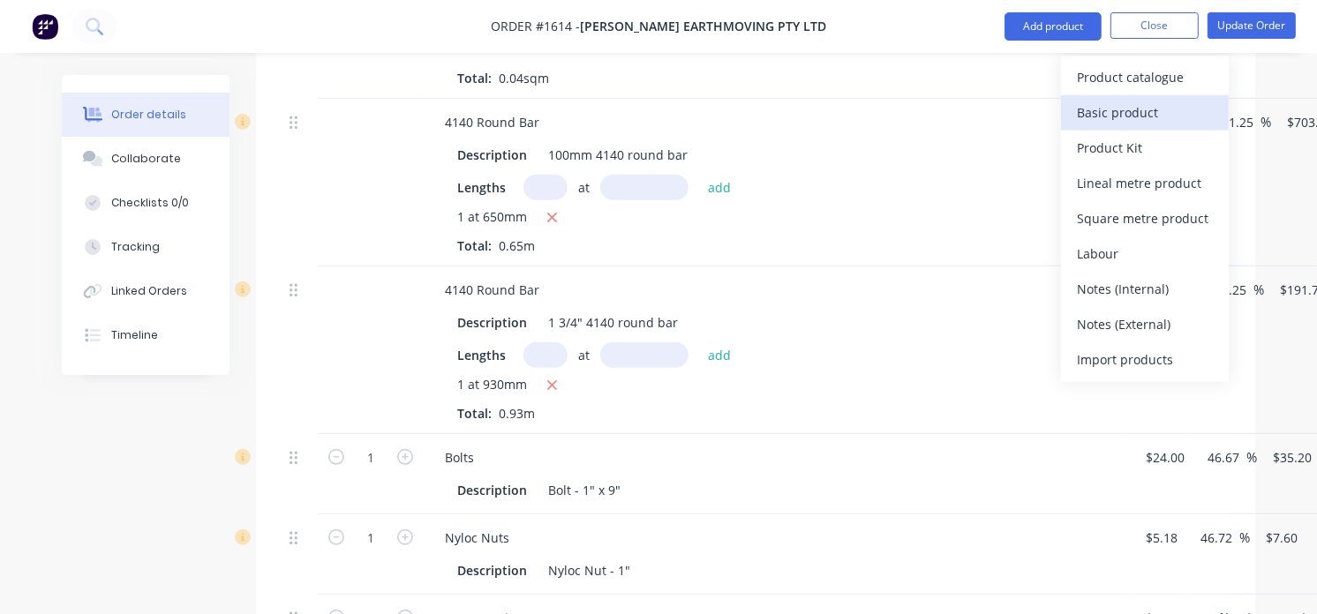
click at [1140, 104] on div "Basic product" at bounding box center [1145, 113] width 136 height 26
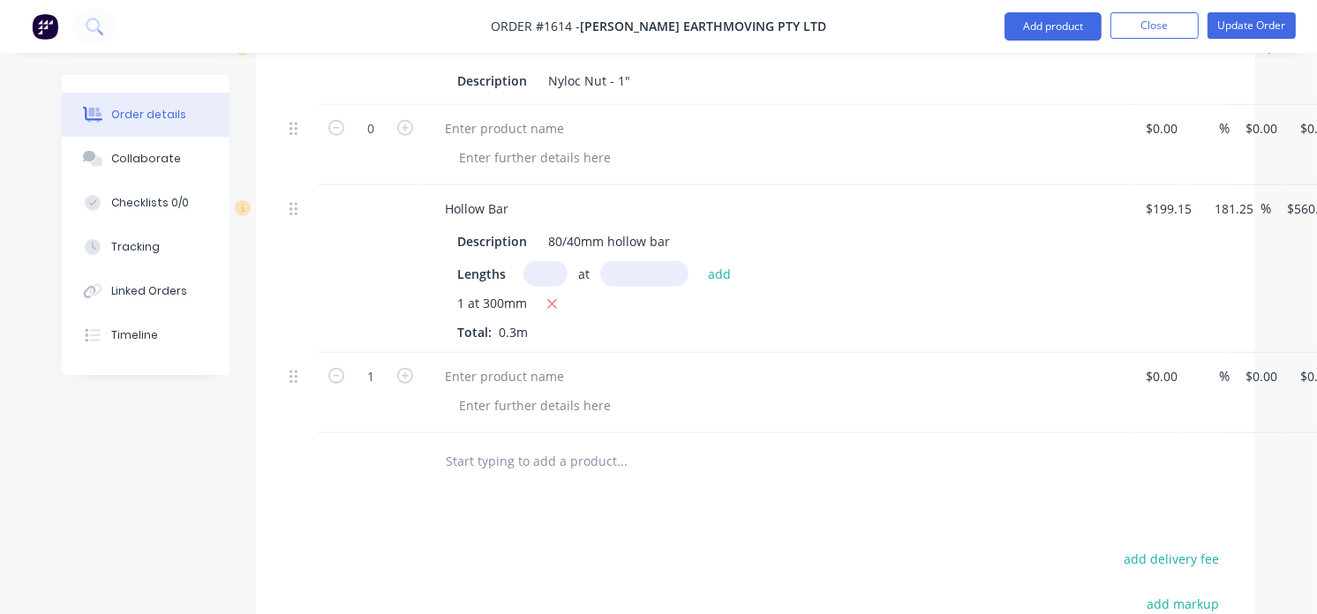
scroll to position [1471, 0]
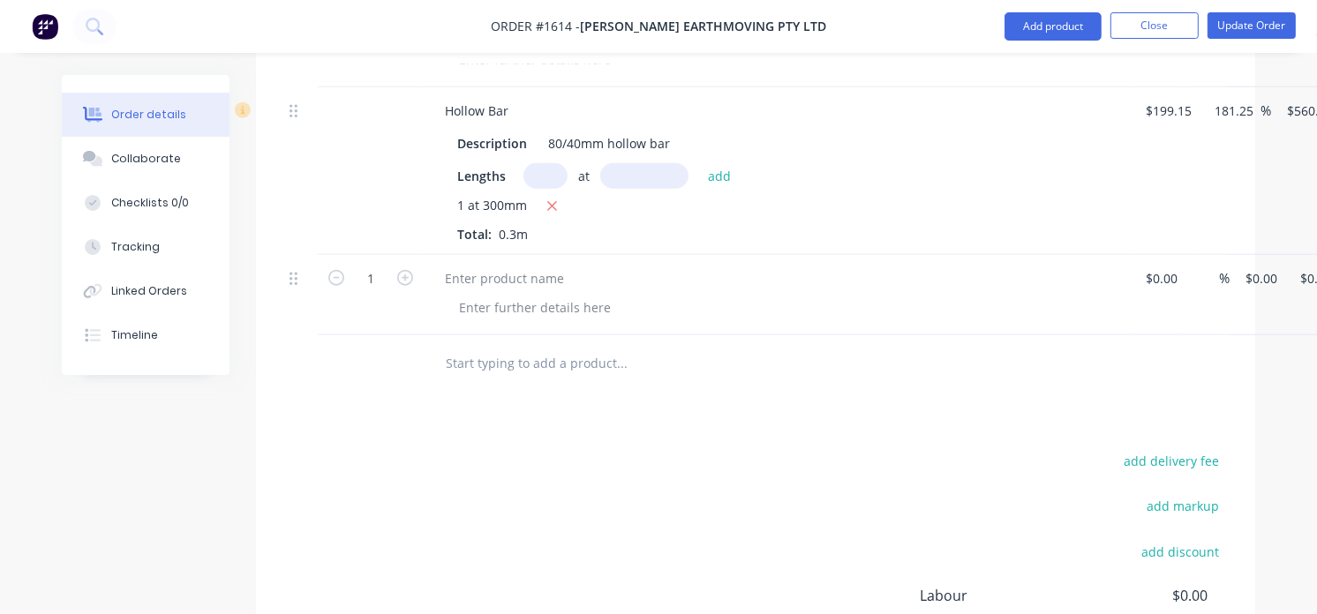
click at [552, 415] on div "Products Show / Hide columns Add product Qty Cost Markup Price Total Mild Steel…" at bounding box center [755, 30] width 999 height 1572
click at [531, 380] on input "text" at bounding box center [621, 363] width 353 height 35
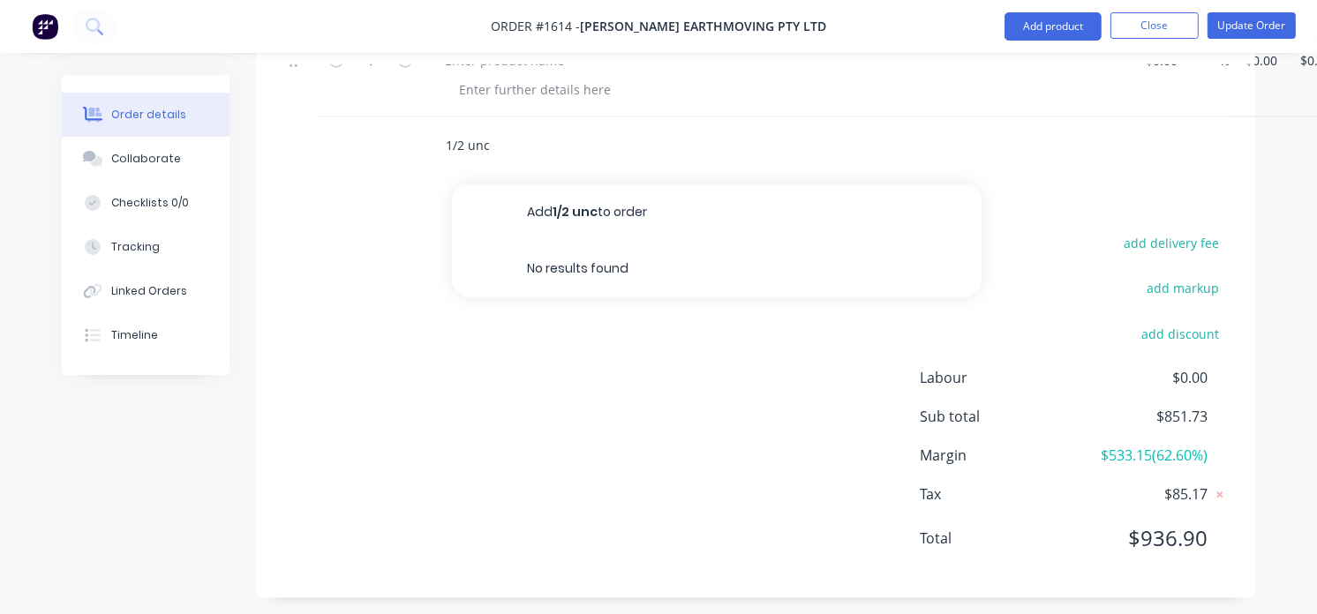
scroll to position [1505, 0]
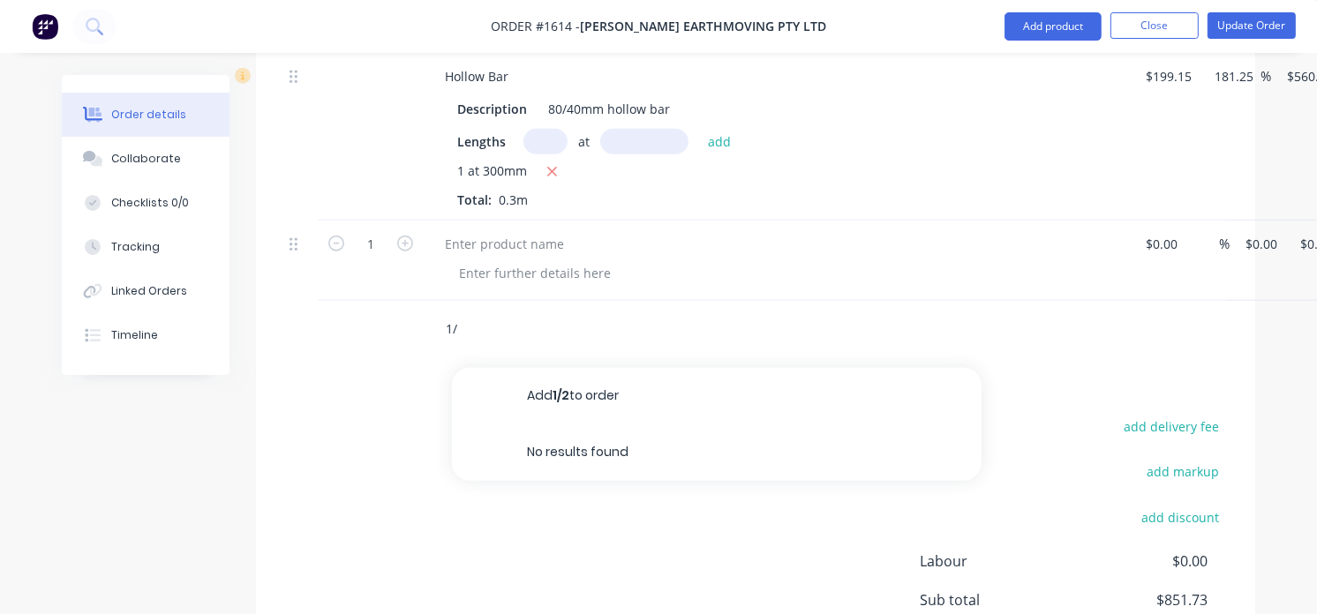
type input "1"
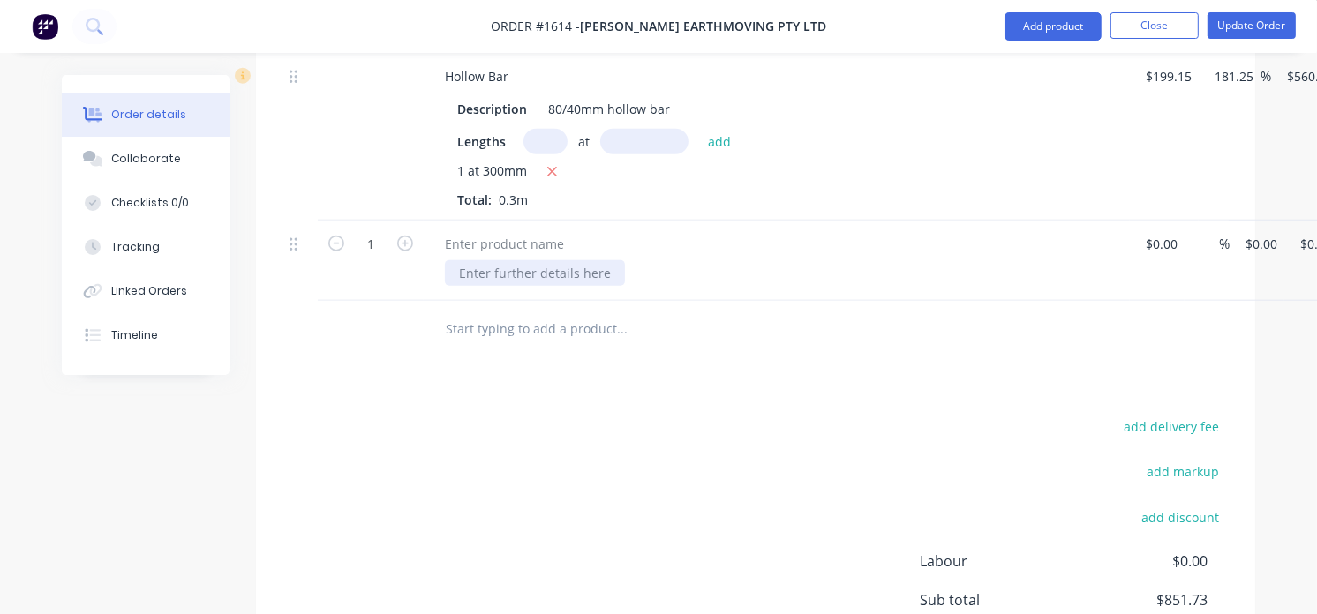
click at [455, 272] on div at bounding box center [535, 273] width 180 height 26
click at [485, 247] on div at bounding box center [504, 244] width 147 height 26
click at [400, 249] on icon "button" at bounding box center [405, 244] width 16 height 16
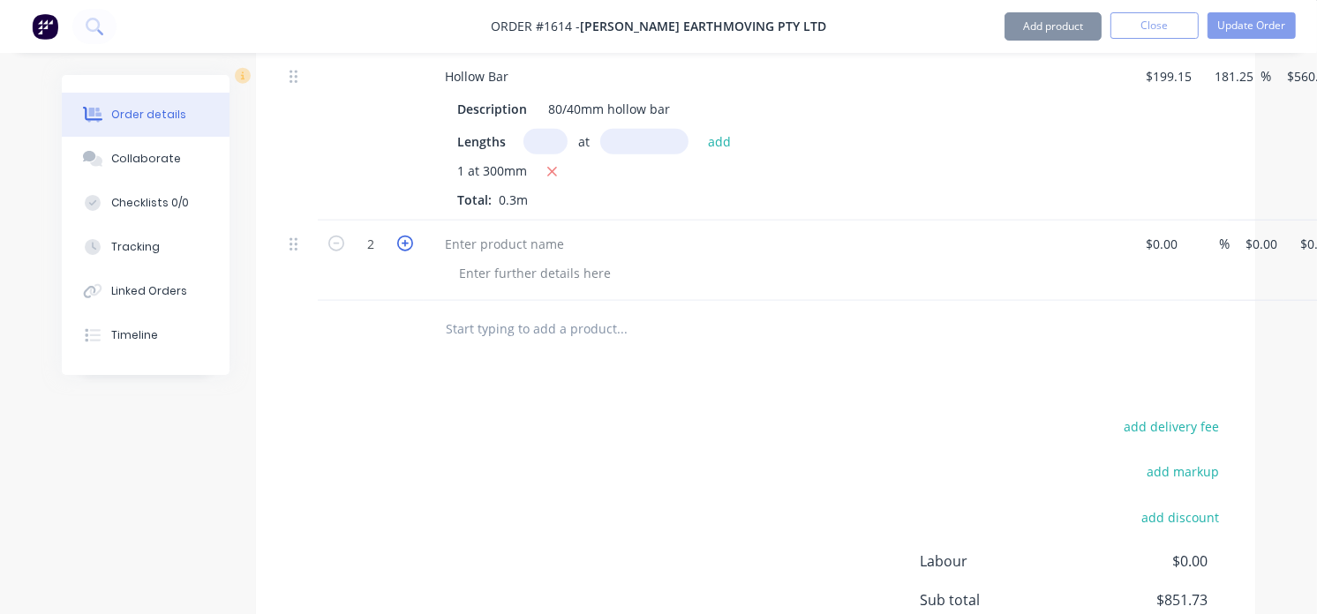
click at [400, 249] on icon "button" at bounding box center [405, 244] width 16 height 16
type input "3"
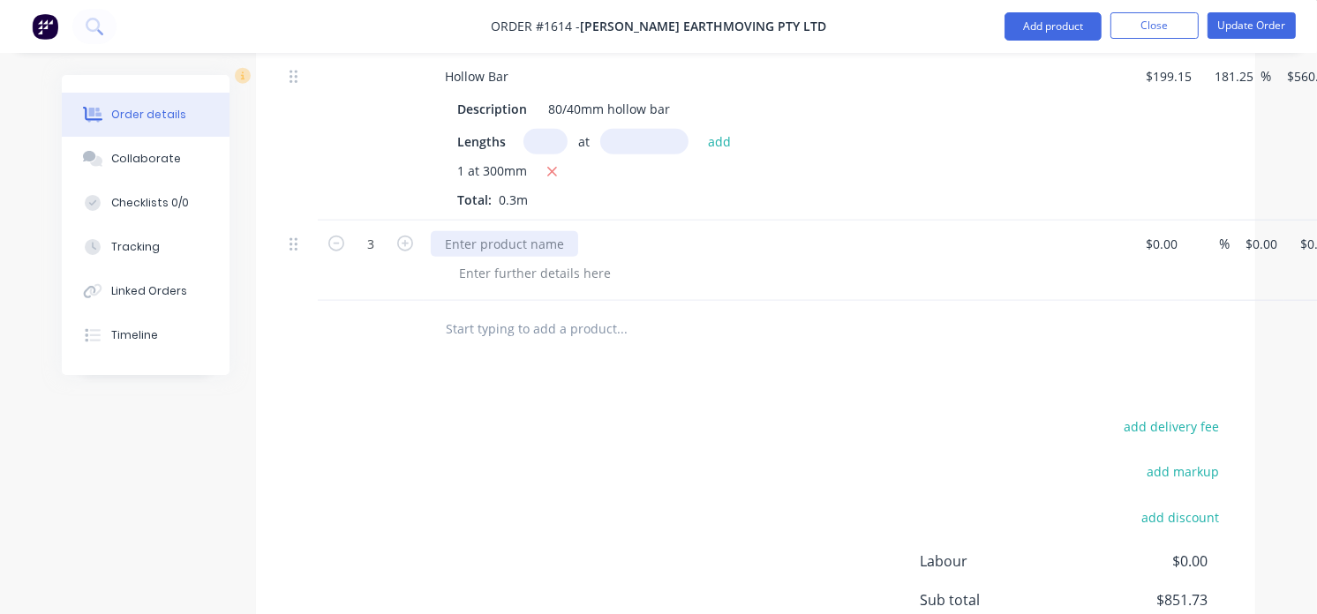
click at [456, 241] on div at bounding box center [504, 244] width 147 height 26
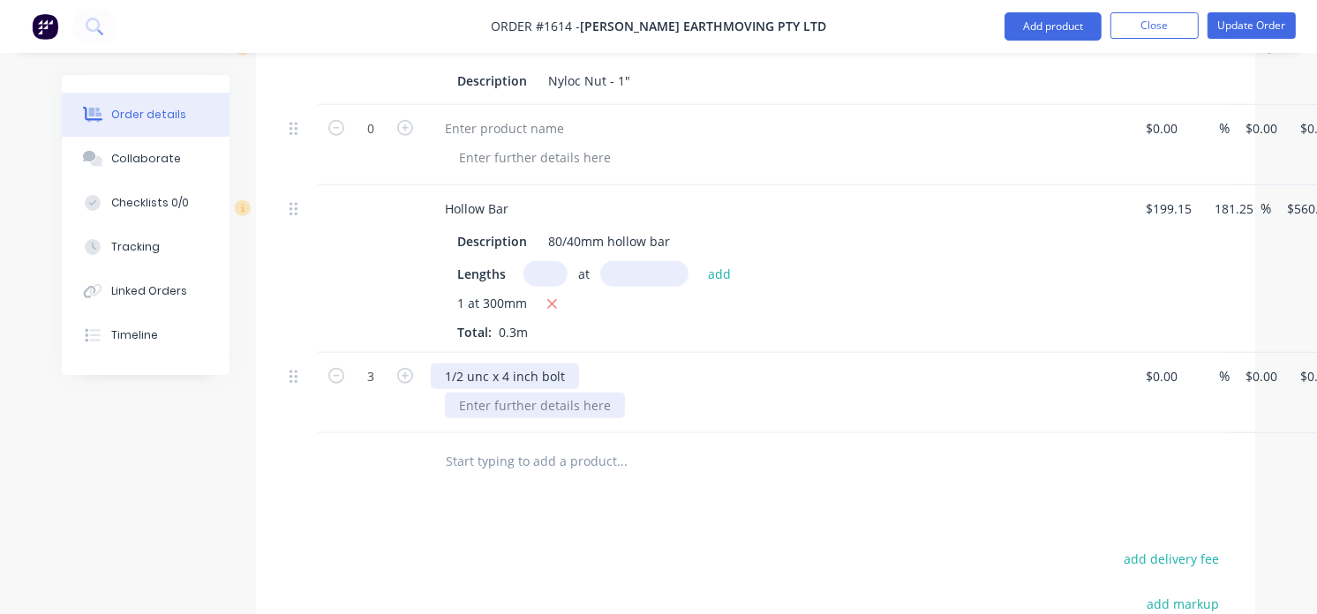
scroll to position [1407, 0]
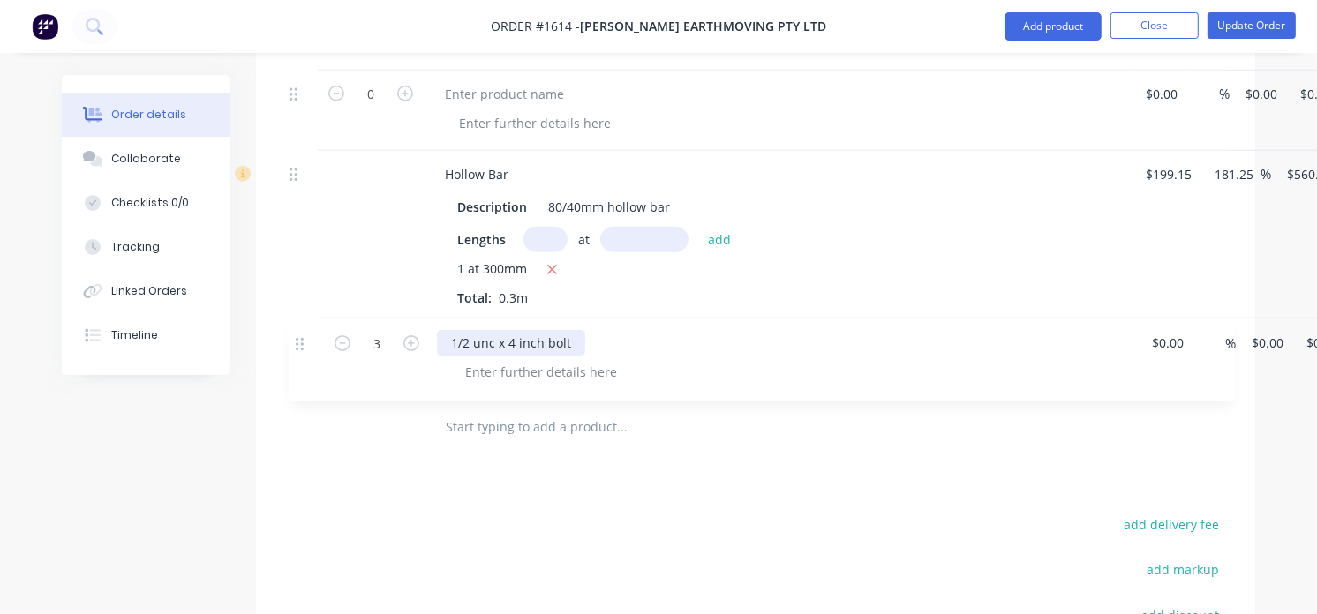
drag, startPoint x: 699, startPoint y: 373, endPoint x: 671, endPoint y: 373, distance: 28.2
click at [671, 373] on div at bounding box center [784, 371] width 678 height 26
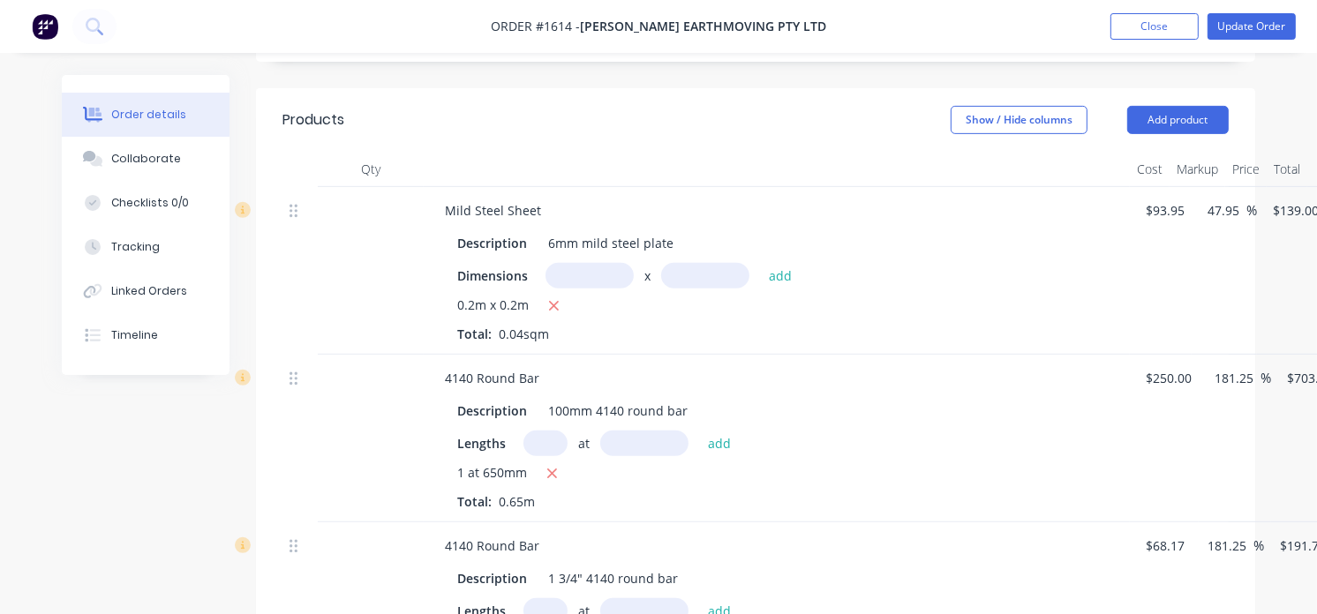
scroll to position [622, 0]
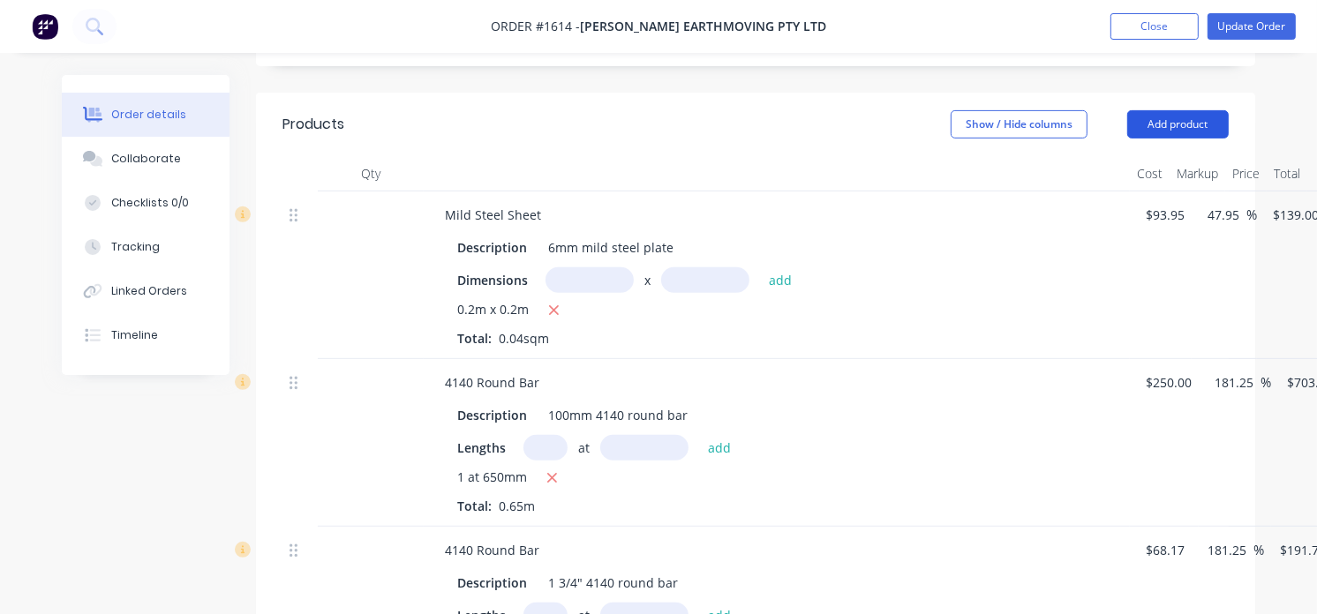
click at [1204, 126] on button "Add product" at bounding box center [1178, 124] width 102 height 28
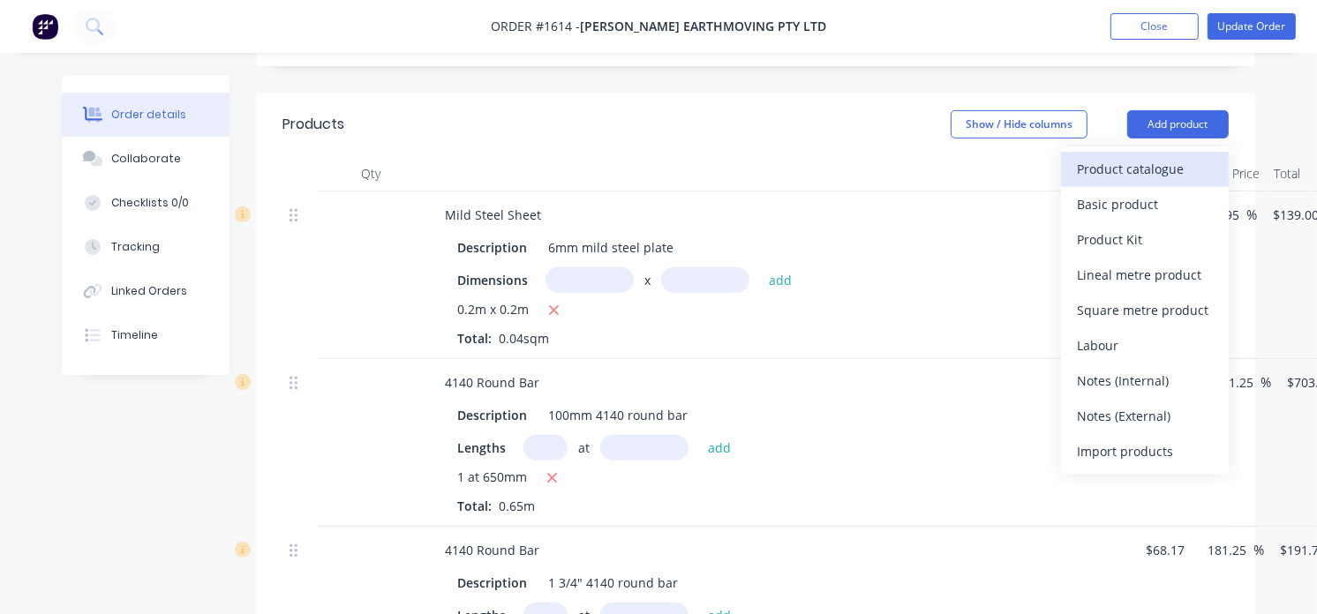
click at [1149, 185] on button "Product catalogue" at bounding box center [1145, 169] width 168 height 35
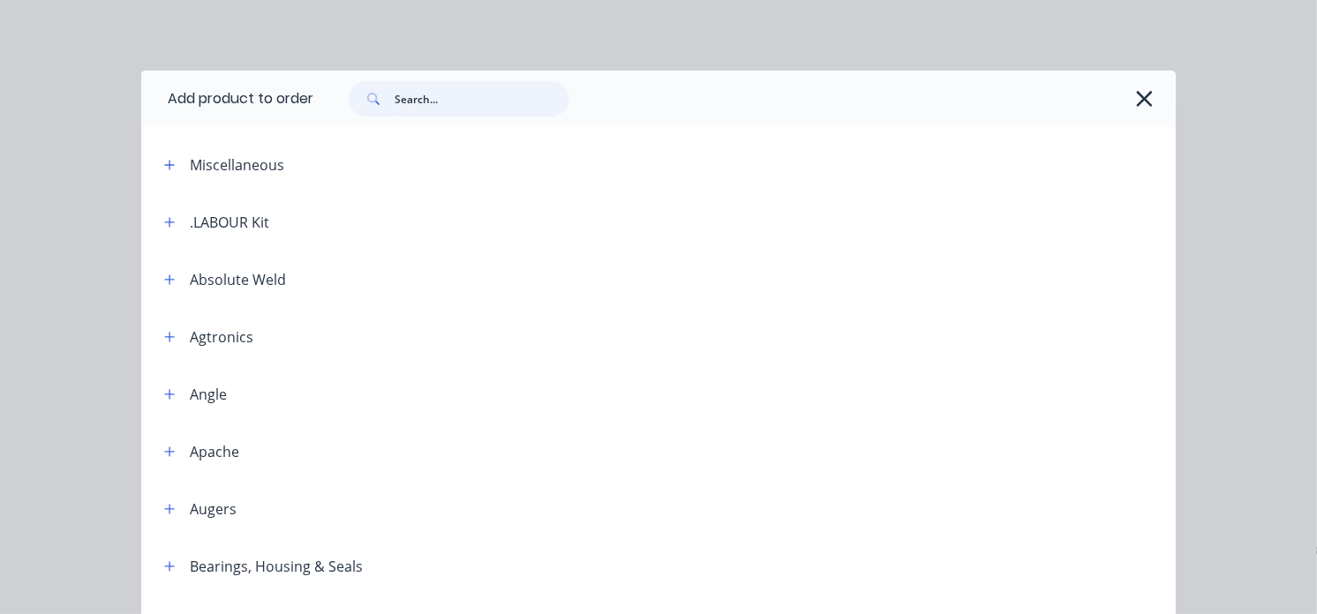
click at [440, 95] on input "text" at bounding box center [482, 98] width 175 height 35
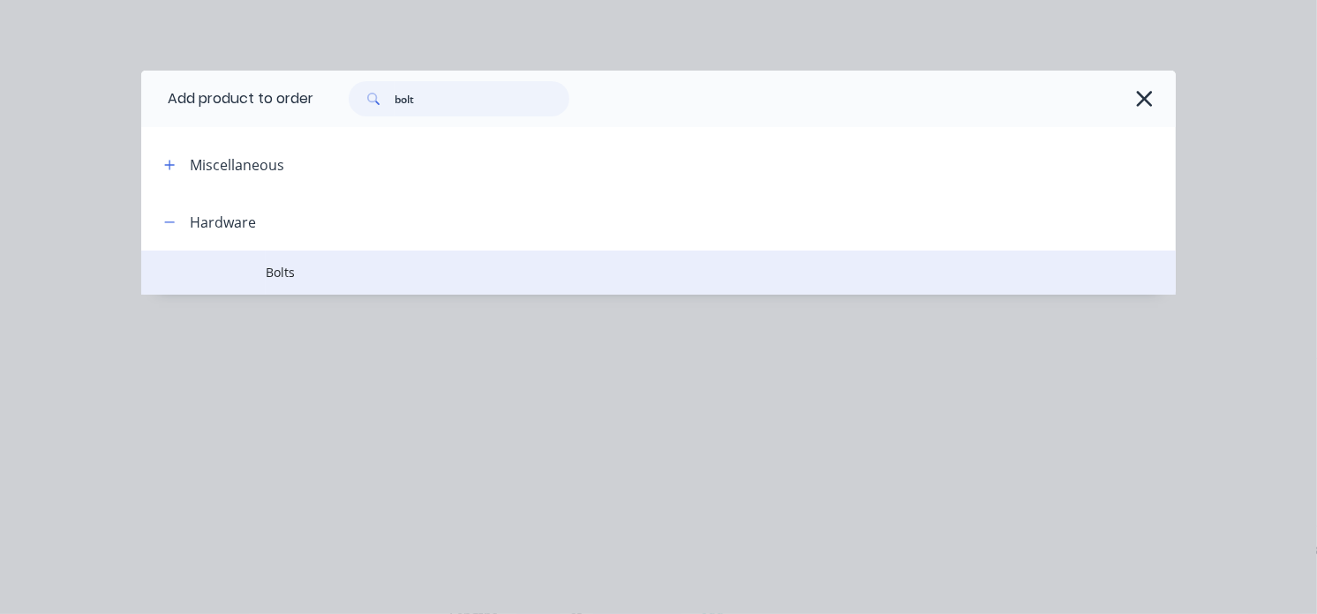
type input "bolt"
click at [270, 275] on span "Bolts" at bounding box center [630, 272] width 728 height 19
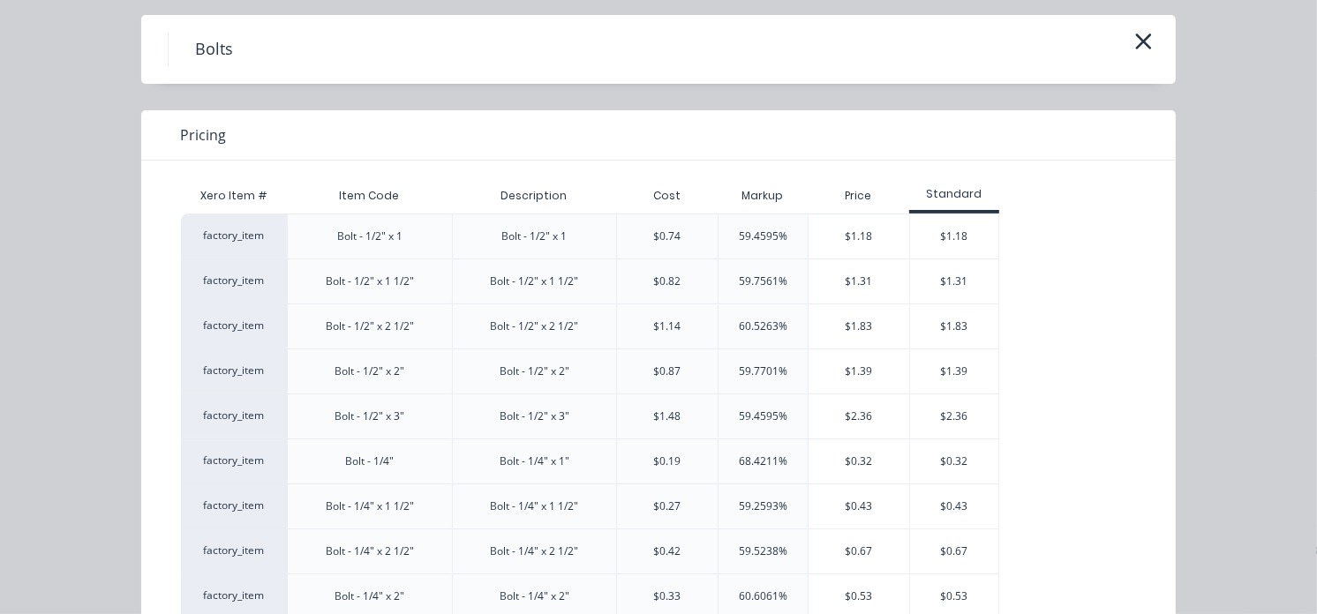
scroll to position [0, 0]
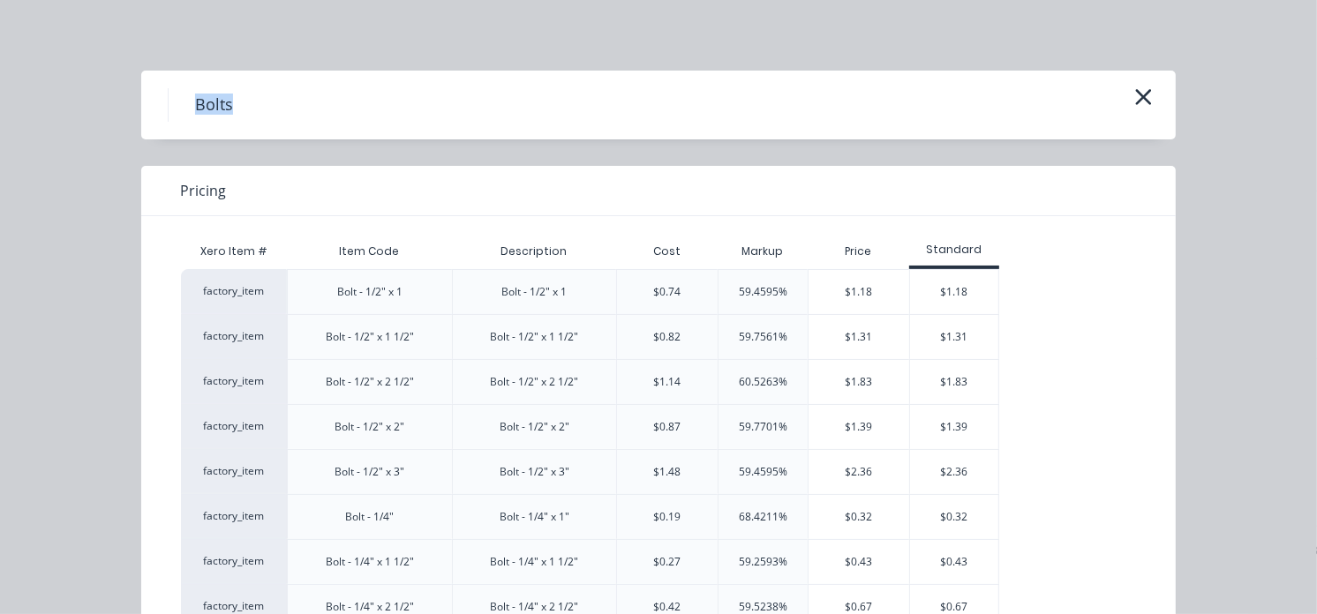
drag, startPoint x: 269, startPoint y: 113, endPoint x: 183, endPoint y: 88, distance: 90.0
click at [183, 88] on div "Bolts" at bounding box center [659, 105] width 982 height 34
click at [399, 90] on div "Bolts" at bounding box center [659, 105] width 982 height 34
drag, startPoint x: 391, startPoint y: 98, endPoint x: 358, endPoint y: 110, distance: 34.9
click at [387, 100] on div "Bolts" at bounding box center [659, 105] width 982 height 34
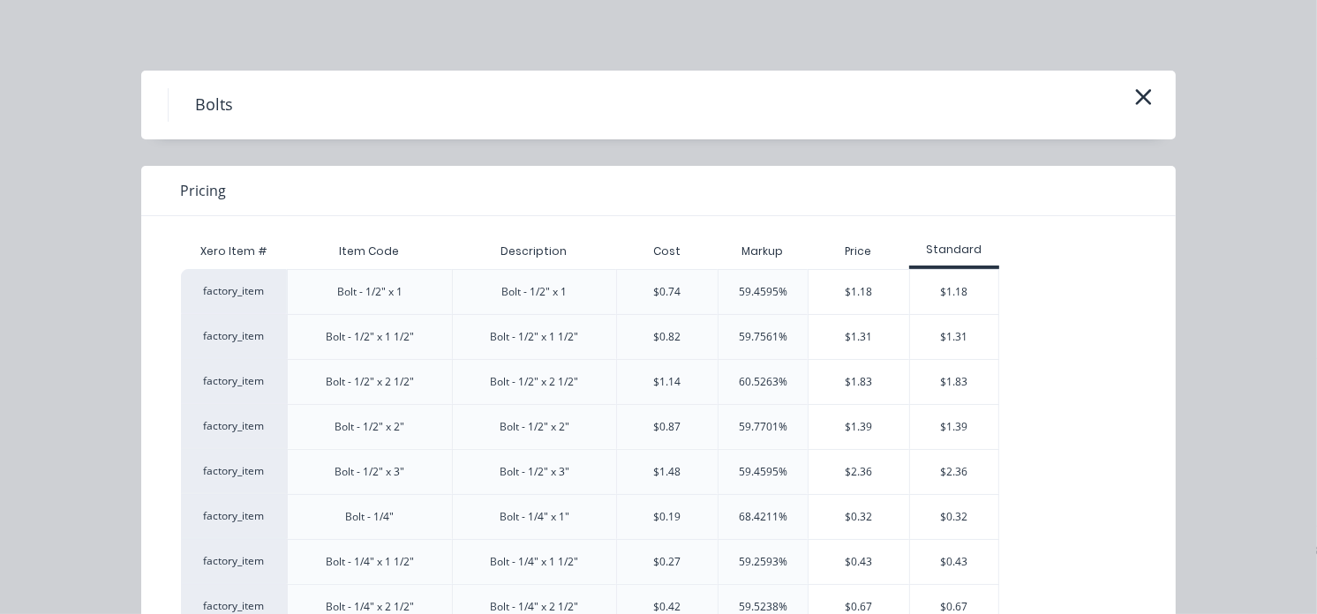
drag, startPoint x: 358, startPoint y: 110, endPoint x: 316, endPoint y: 104, distance: 42.8
click at [355, 110] on div "Bolts" at bounding box center [659, 105] width 982 height 34
click at [1134, 91] on icon "button" at bounding box center [1143, 97] width 19 height 25
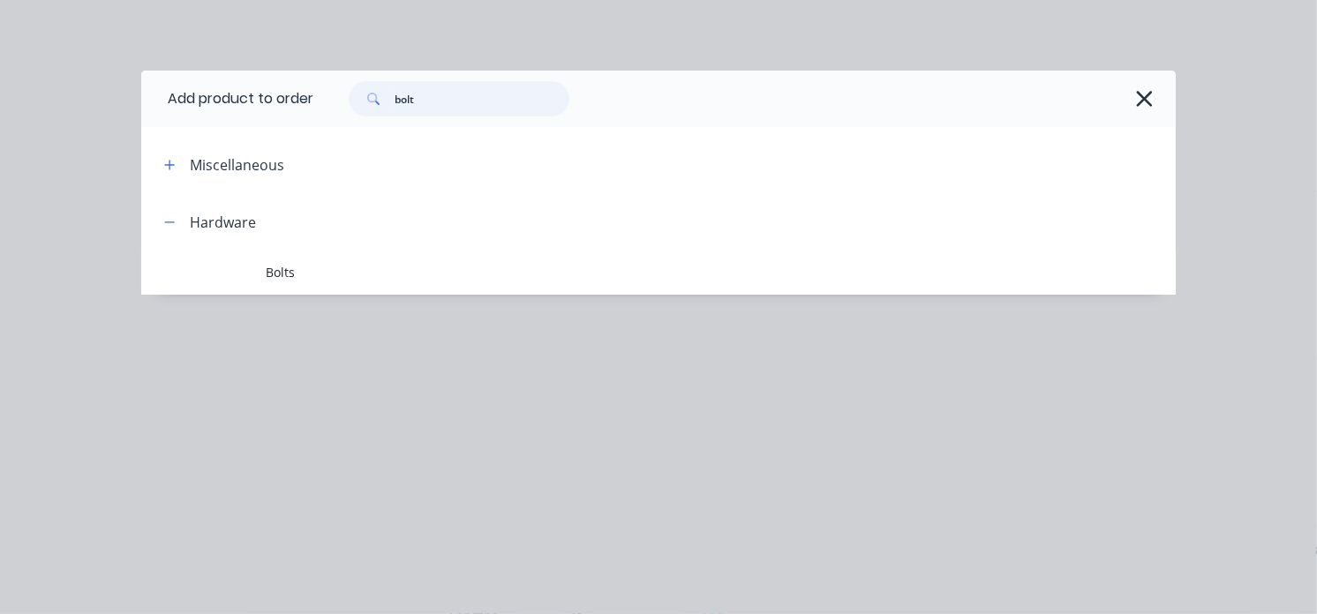
drag, startPoint x: 429, startPoint y: 102, endPoint x: 356, endPoint y: 102, distance: 73.3
click at [356, 102] on div "bolt" at bounding box center [459, 98] width 221 height 35
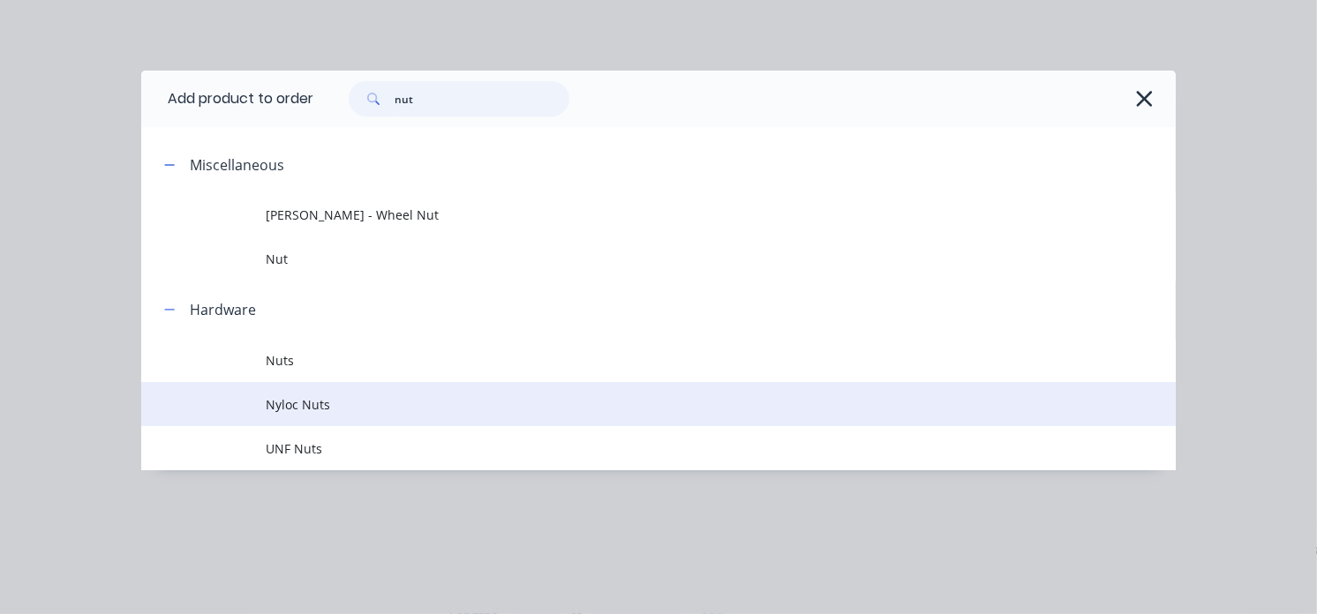
type input "nut"
click at [301, 402] on span "Nyloc Nuts" at bounding box center [630, 404] width 728 height 19
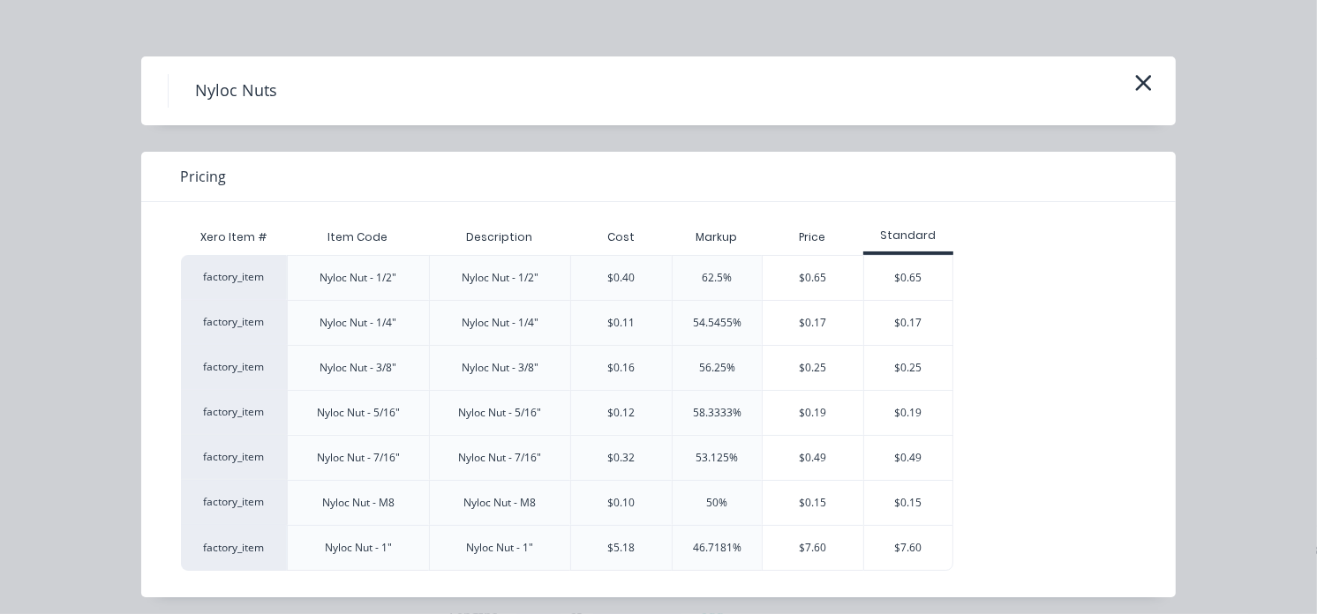
scroll to position [21, 0]
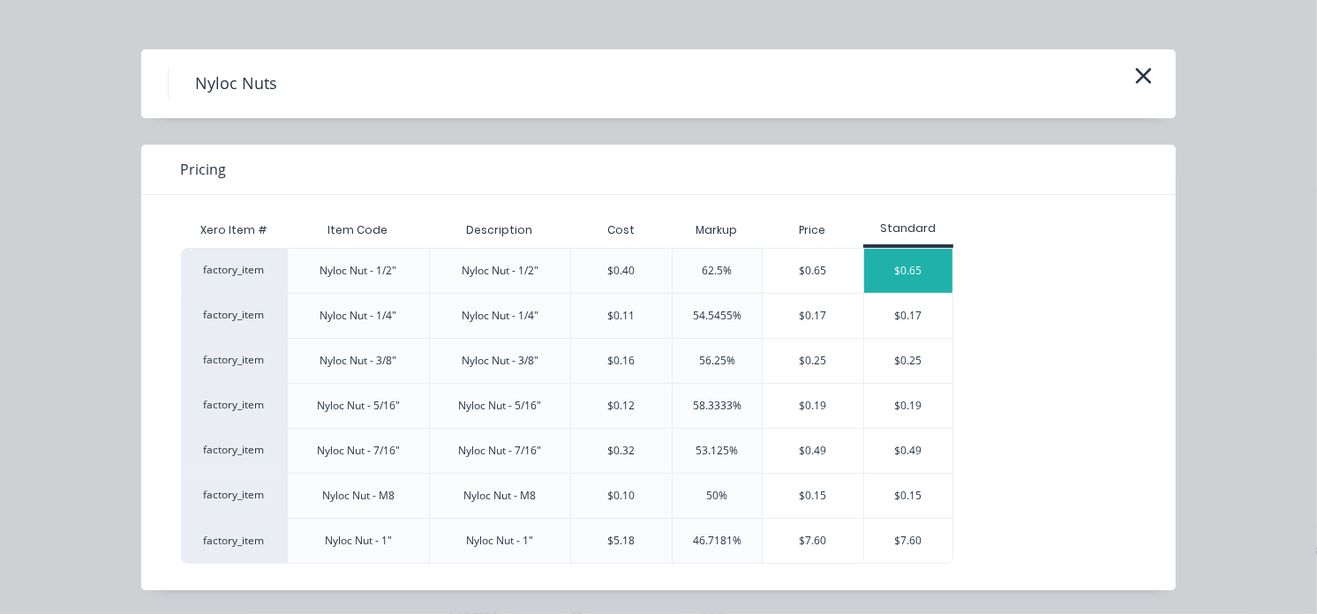
click at [913, 267] on div "$0.65" at bounding box center [908, 271] width 88 height 44
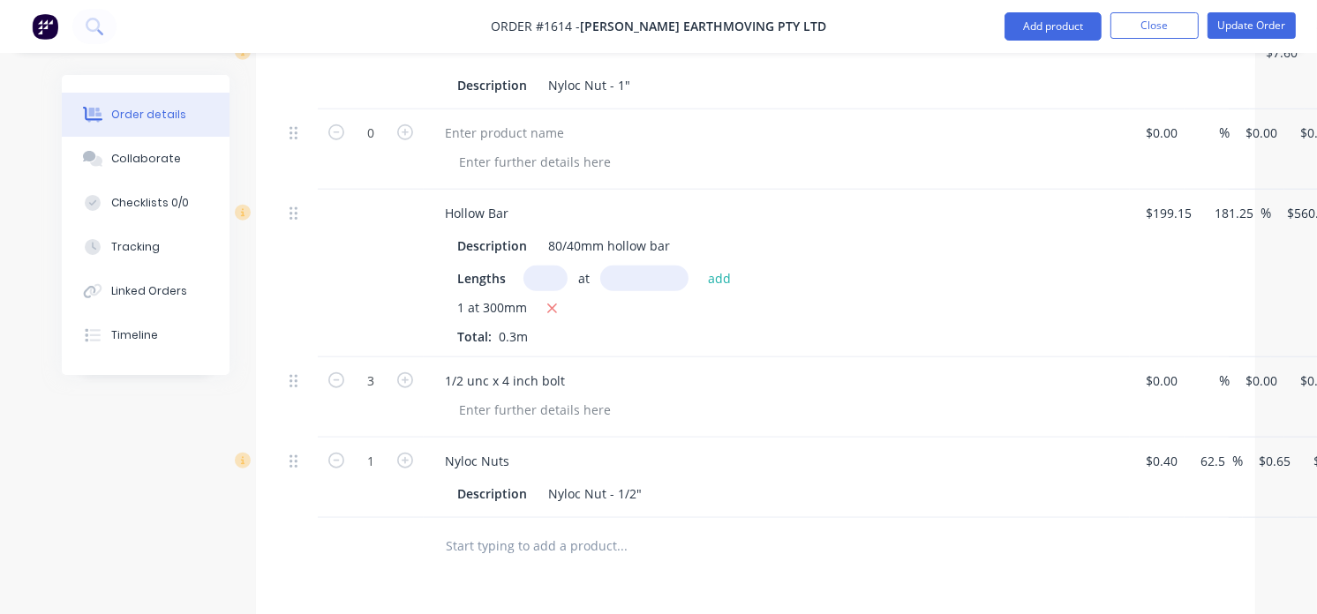
scroll to position [1407, 0]
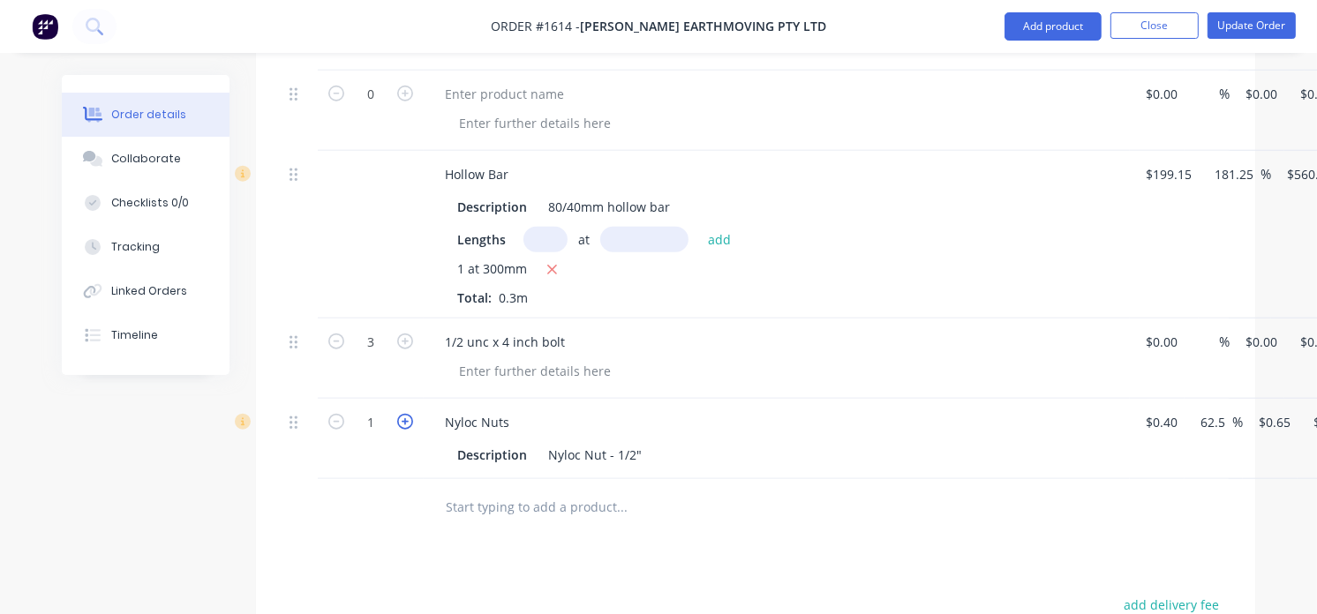
click at [400, 426] on icon "button" at bounding box center [405, 422] width 16 height 16
type input "2"
type input "$1.30"
click at [400, 426] on icon "button" at bounding box center [405, 422] width 16 height 16
type input "3"
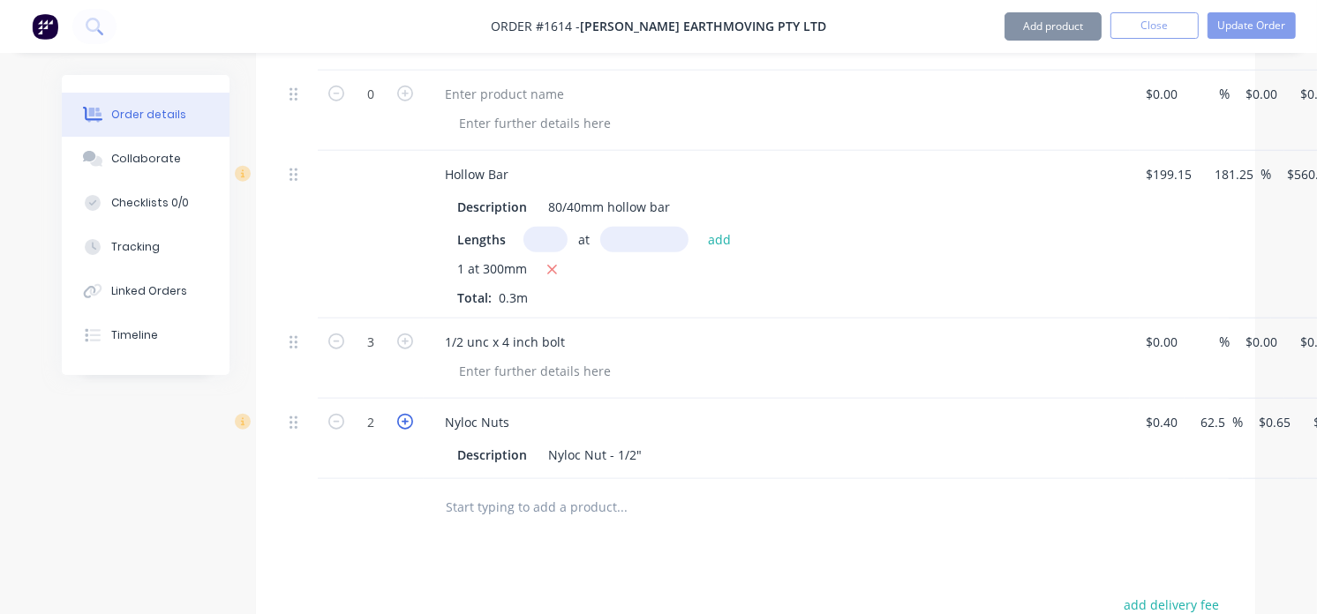
type input "$1.95"
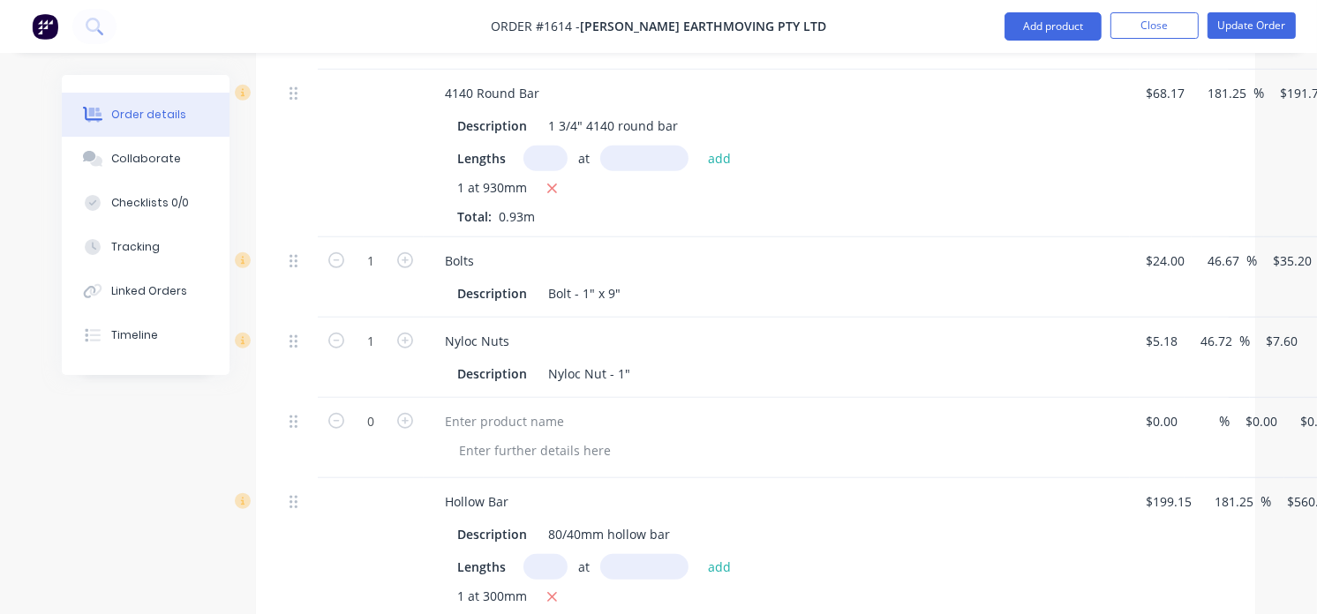
scroll to position [1211, 0]
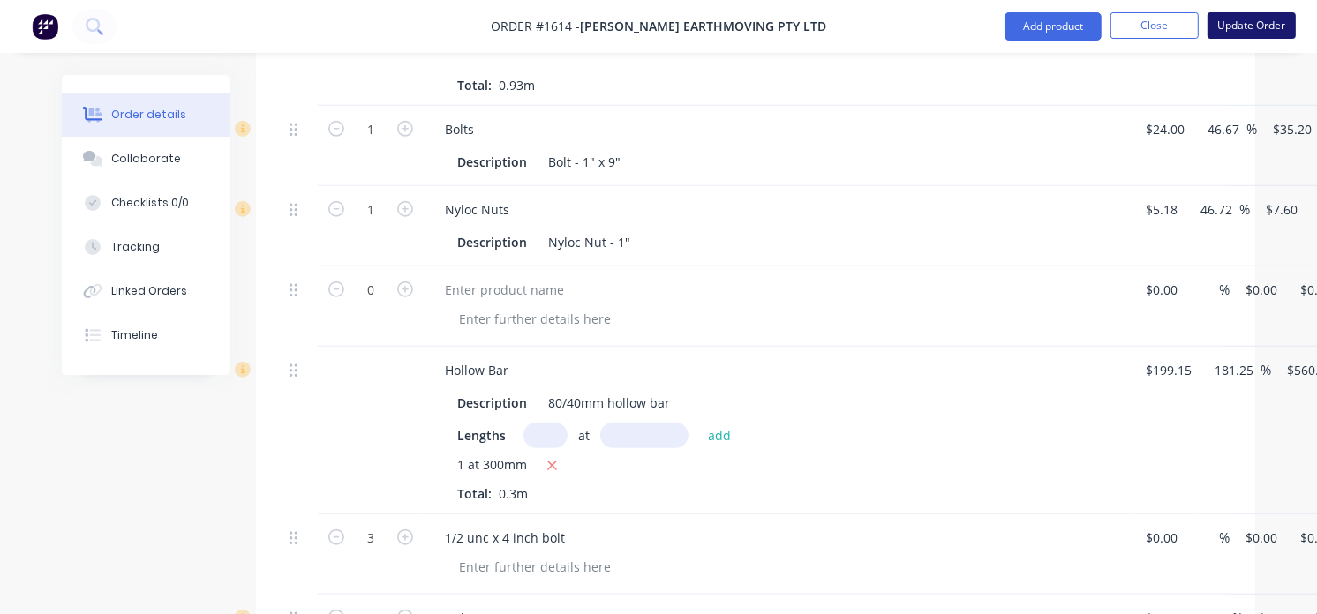
click at [1241, 35] on button "Update Order" at bounding box center [1252, 25] width 88 height 26
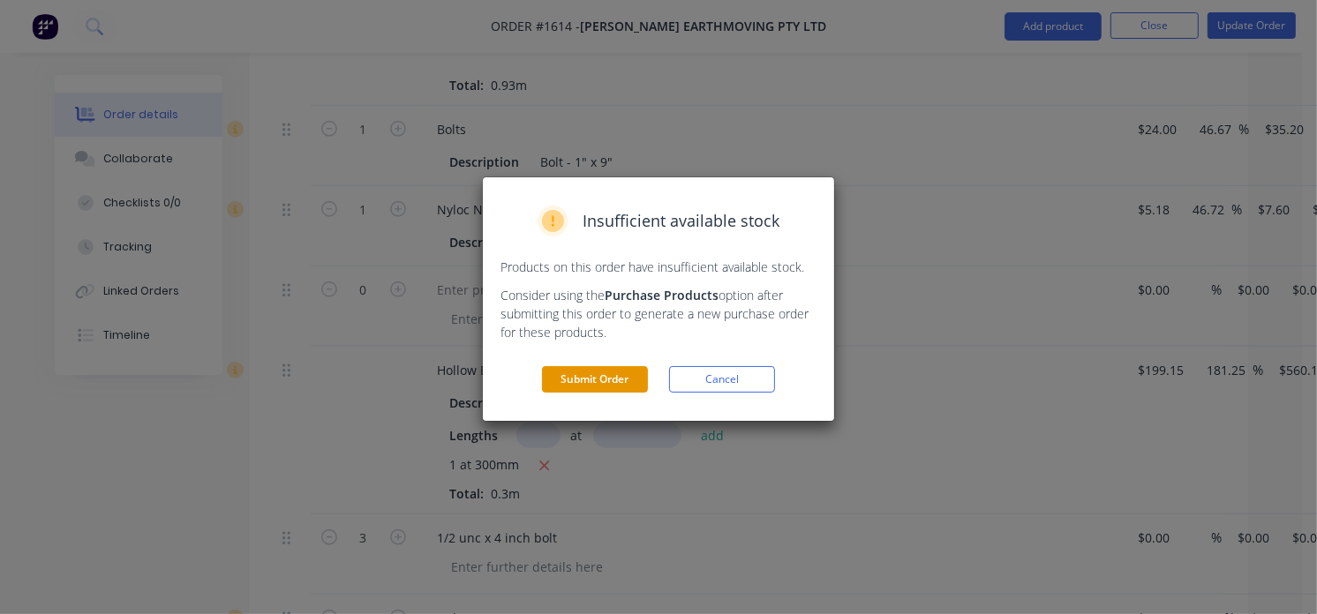
click at [583, 372] on button "Submit Order" at bounding box center [595, 379] width 106 height 26
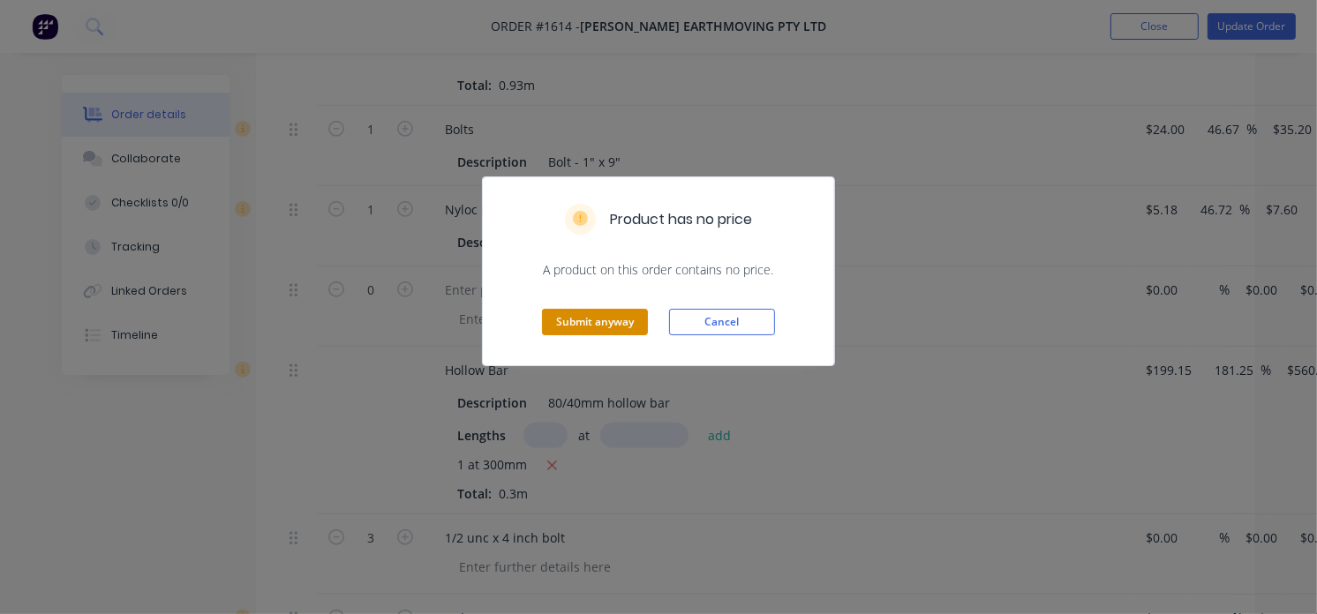
click at [593, 314] on button "Submit anyway" at bounding box center [595, 322] width 106 height 26
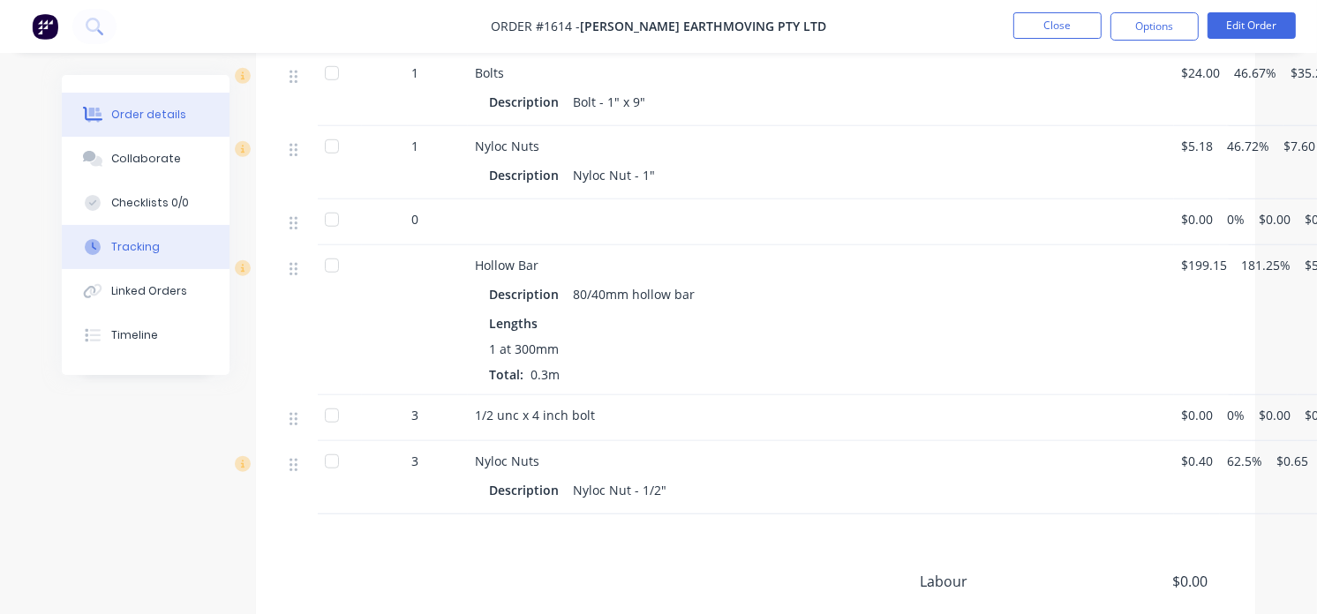
click at [145, 259] on button "Tracking" at bounding box center [146, 247] width 168 height 44
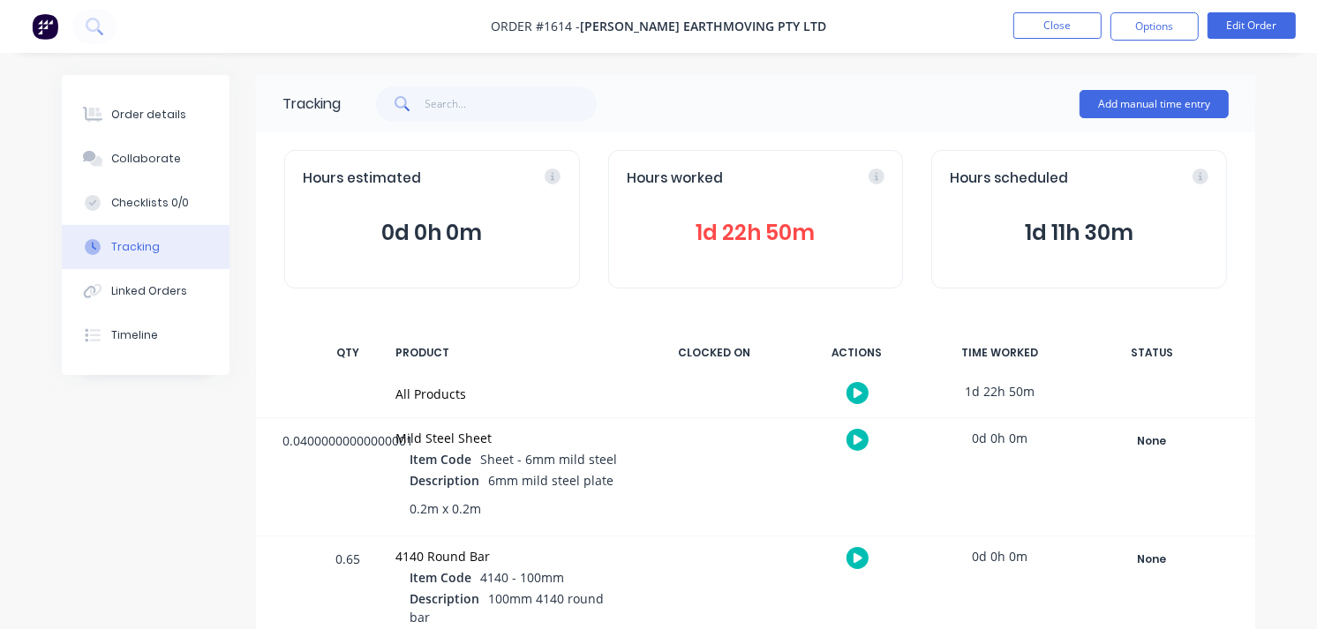
click at [822, 221] on span "1d 22h 50m" at bounding box center [756, 233] width 259 height 32
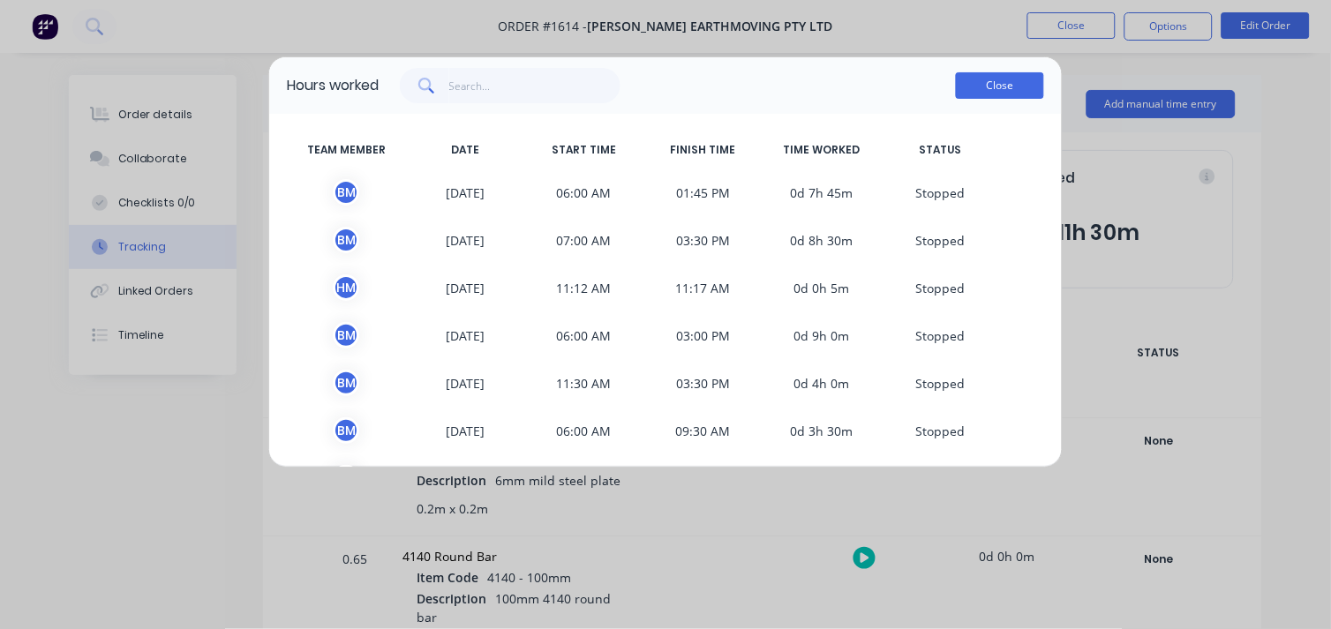
click at [995, 80] on button "Close" at bounding box center [1000, 85] width 88 height 26
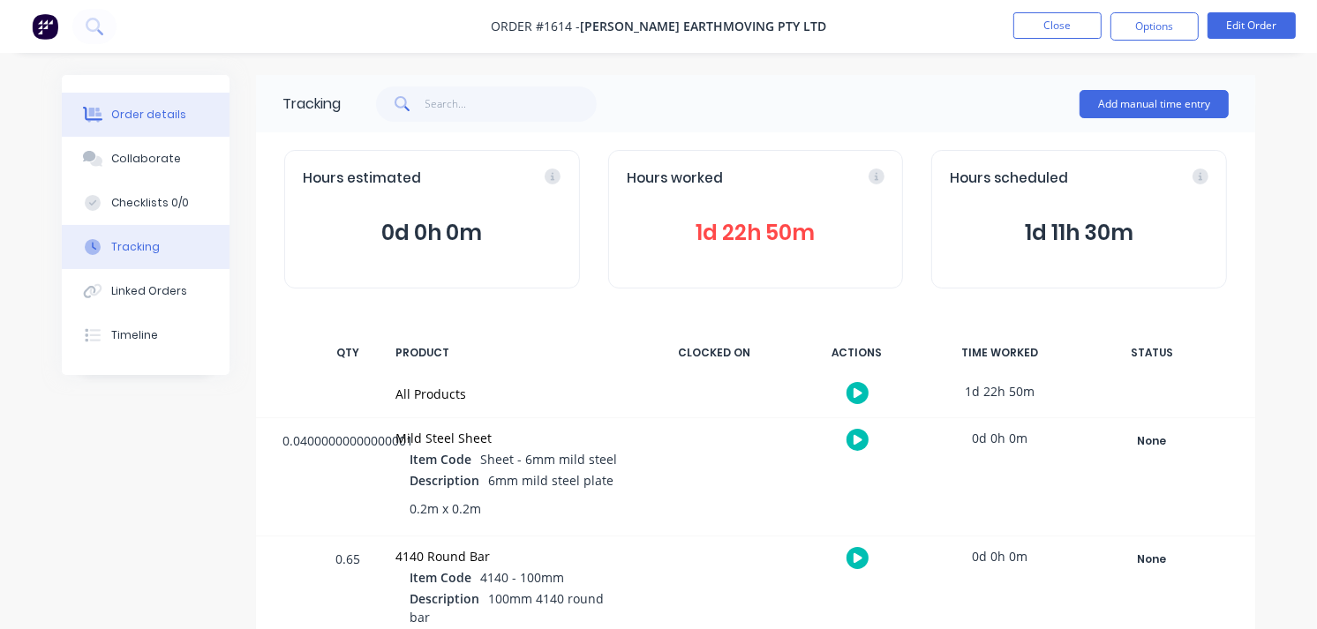
click at [189, 112] on button "Order details" at bounding box center [146, 115] width 168 height 44
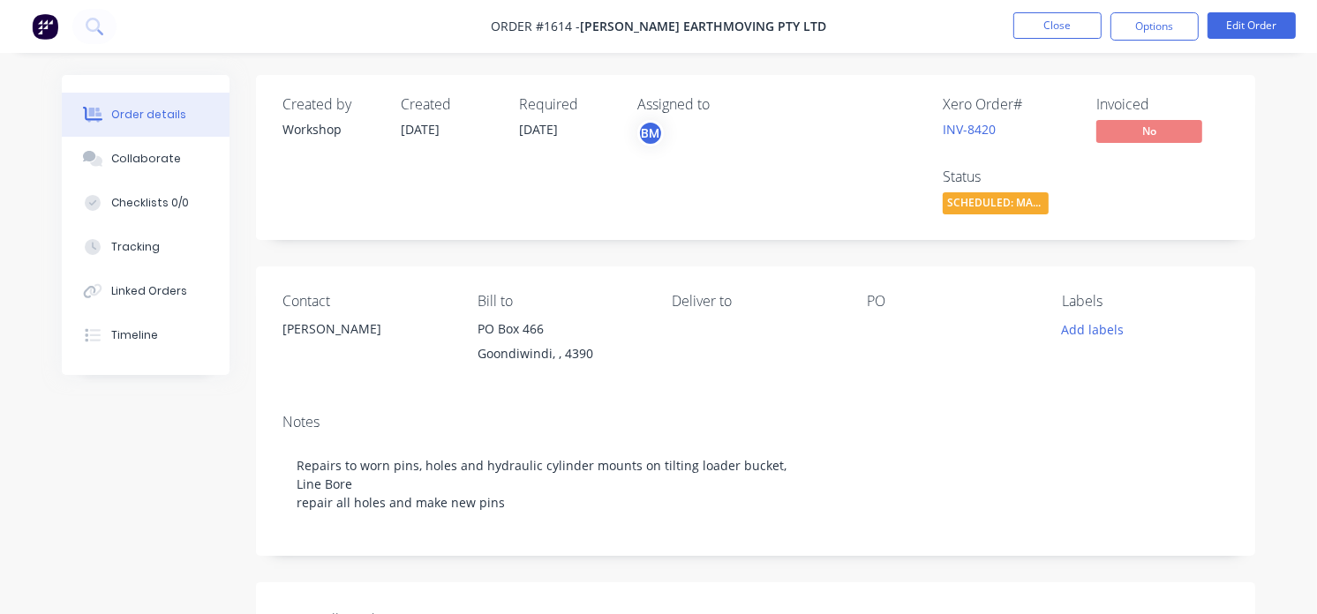
click at [45, 31] on img at bounding box center [45, 26] width 26 height 26
